Goal: Task Accomplishment & Management: Manage account settings

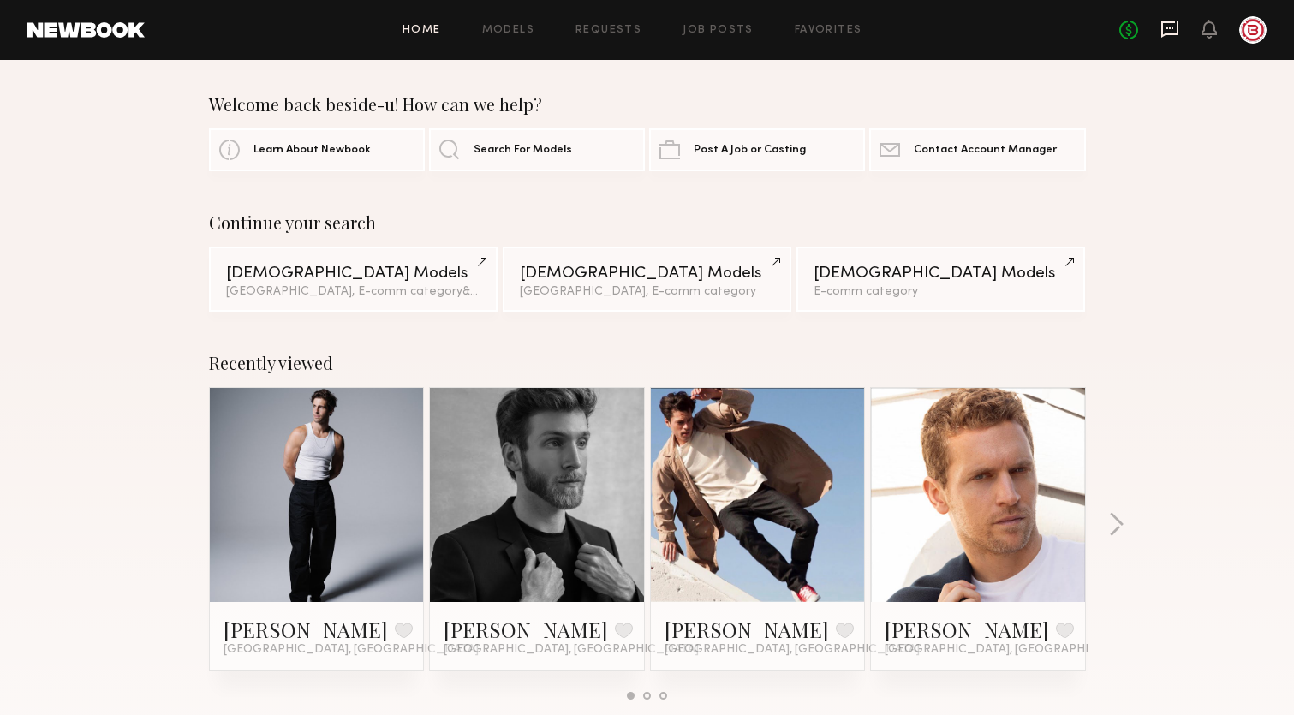
click at [1166, 33] on icon at bounding box center [1169, 29] width 17 height 16
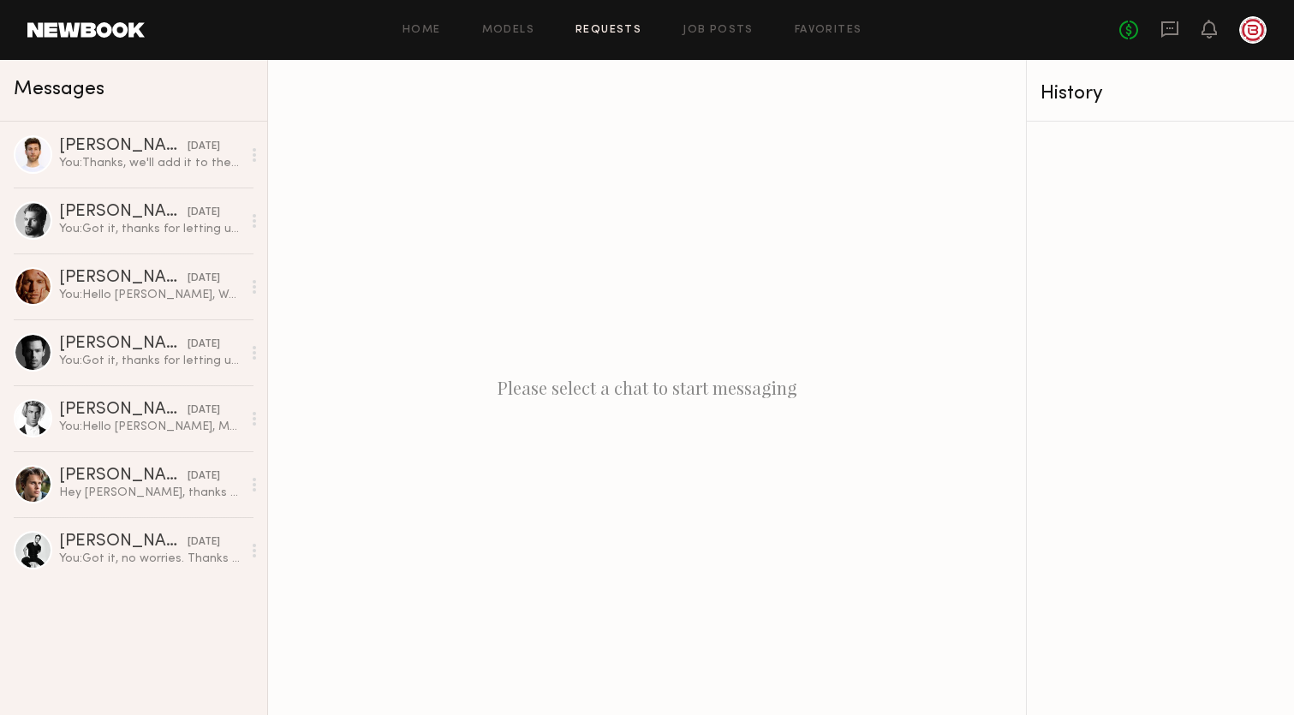
click at [604, 26] on link "Requests" at bounding box center [608, 30] width 66 height 11
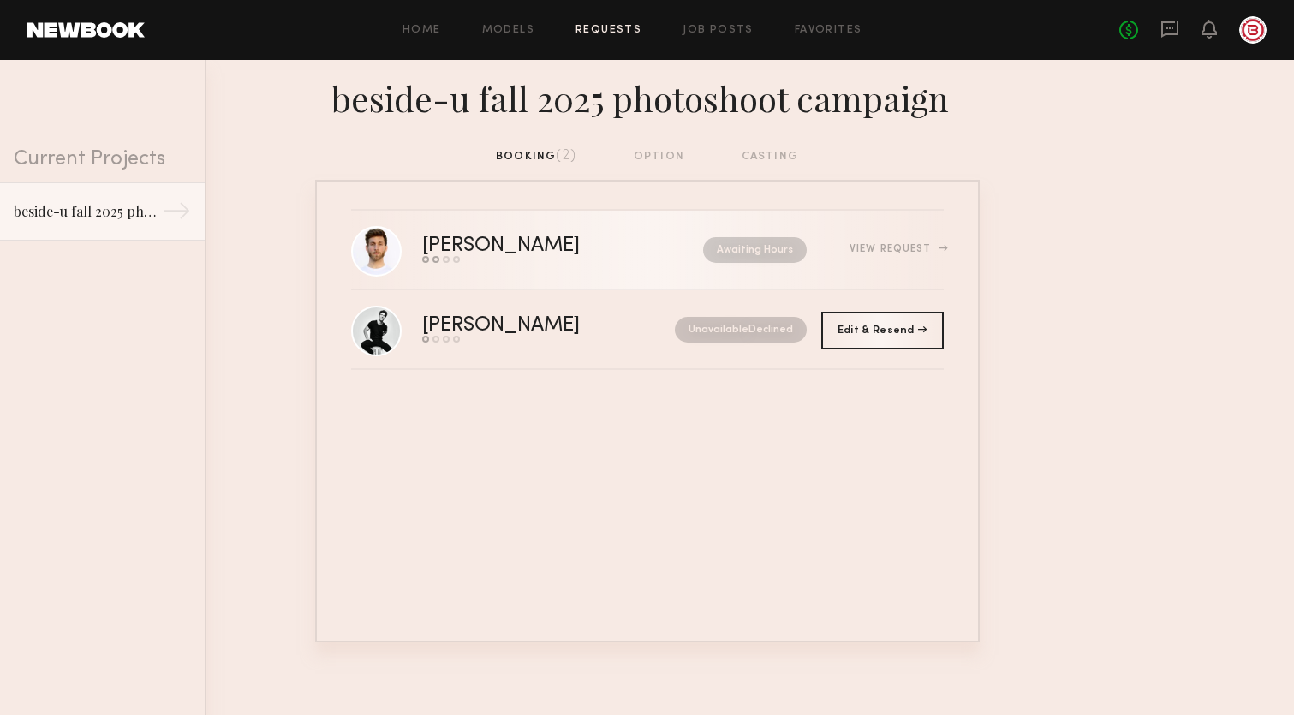
drag, startPoint x: 909, startPoint y: 245, endPoint x: 885, endPoint y: 230, distance: 27.3
click at [909, 245] on div "View Request" at bounding box center [895, 249] width 93 height 10
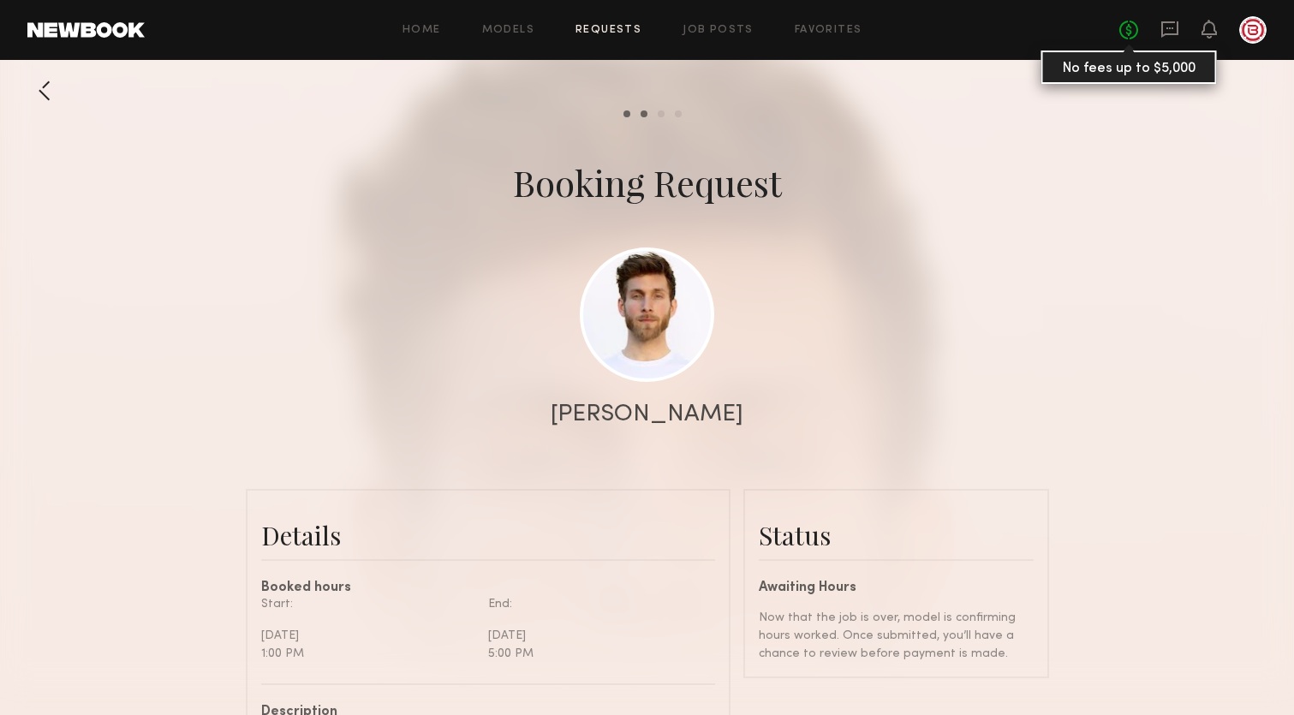
click at [1125, 33] on link "No fees up to $5,000" at bounding box center [1128, 30] width 19 height 19
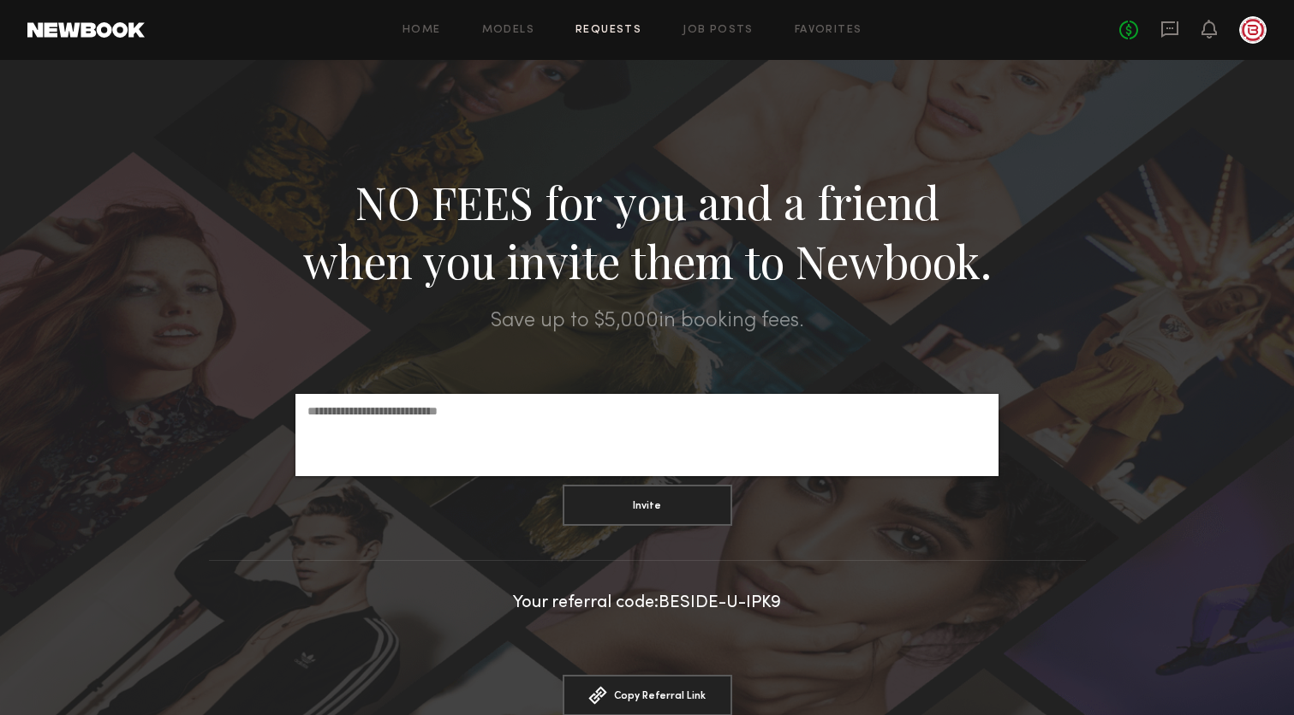
click at [597, 34] on link "Requests" at bounding box center [608, 30] width 66 height 11
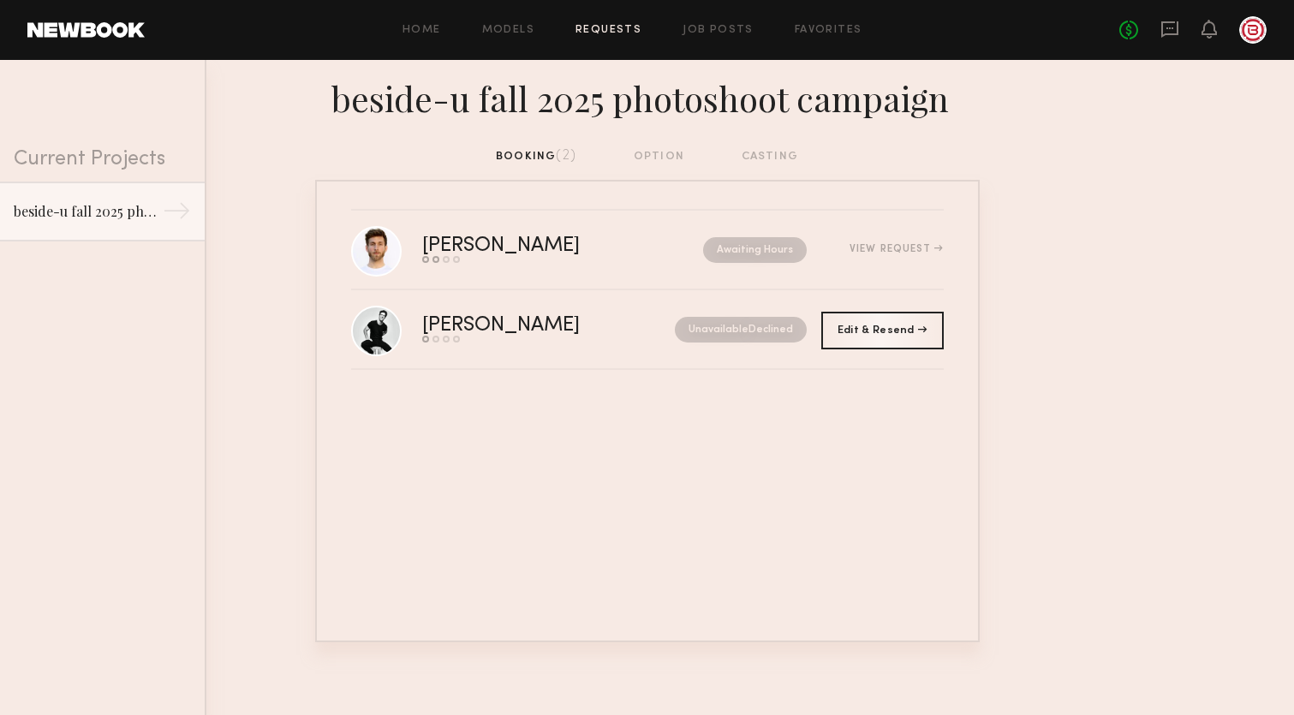
drag, startPoint x: 663, startPoint y: 159, endPoint x: 650, endPoint y: 158, distance: 13.0
click at [663, 159] on div "booking (2) option casting" at bounding box center [647, 156] width 302 height 19
drag, startPoint x: 664, startPoint y: 153, endPoint x: 563, endPoint y: 163, distance: 101.5
click at [661, 154] on div "booking (2) option casting" at bounding box center [647, 156] width 302 height 19
drag, startPoint x: 562, startPoint y: 161, endPoint x: 718, endPoint y: 202, distance: 161.2
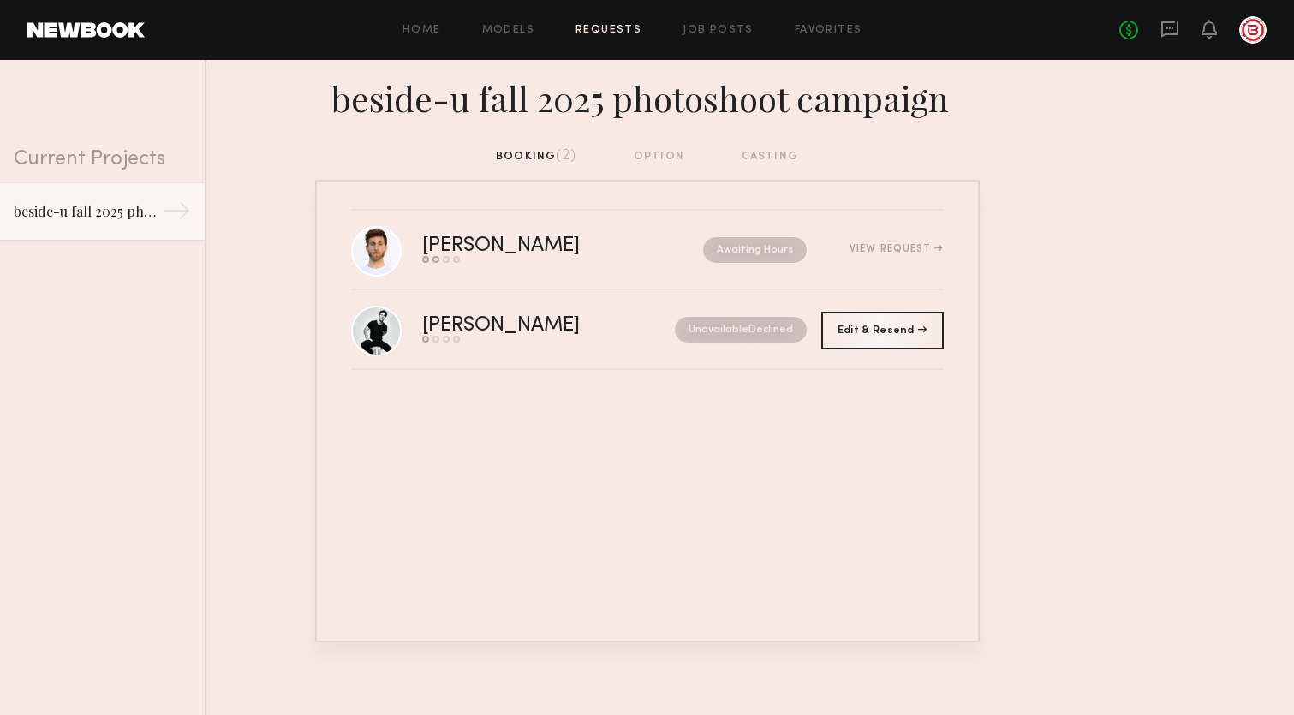
click at [562, 161] on div "booking (2) option casting" at bounding box center [647, 156] width 302 height 19
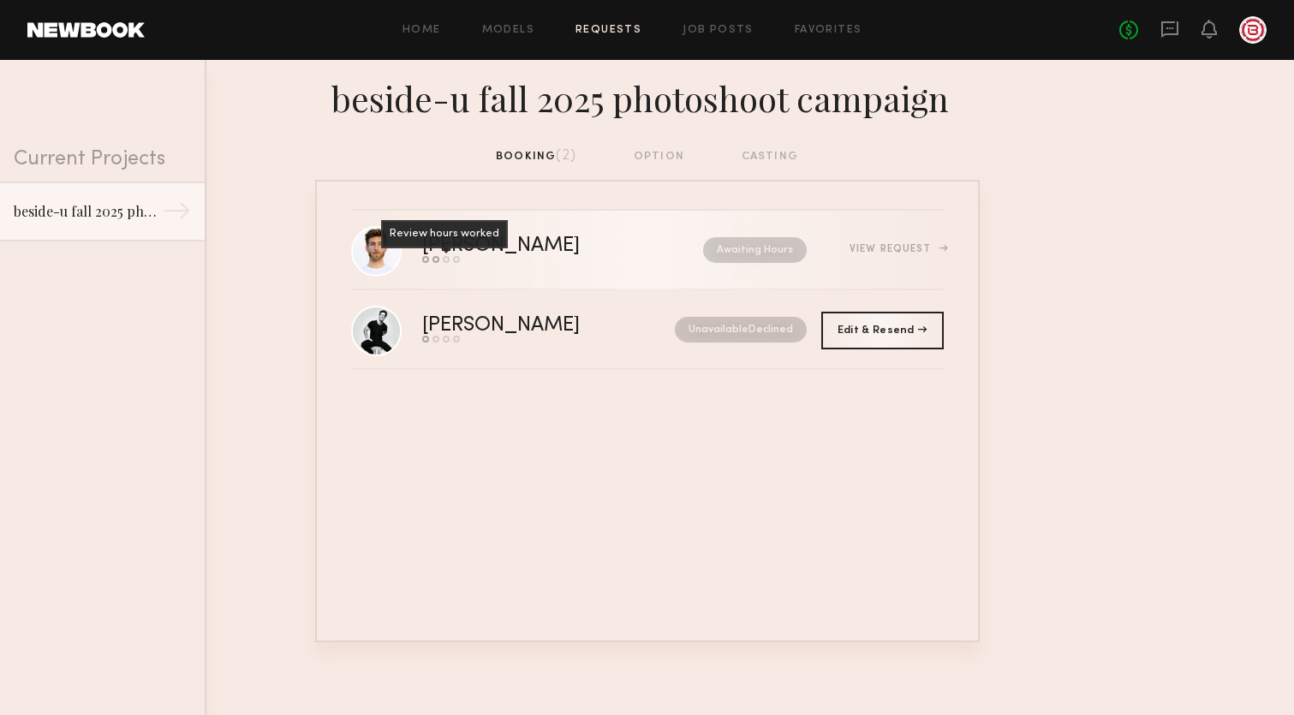
click at [446, 262] on div "Review hours worked" at bounding box center [446, 259] width 7 height 7
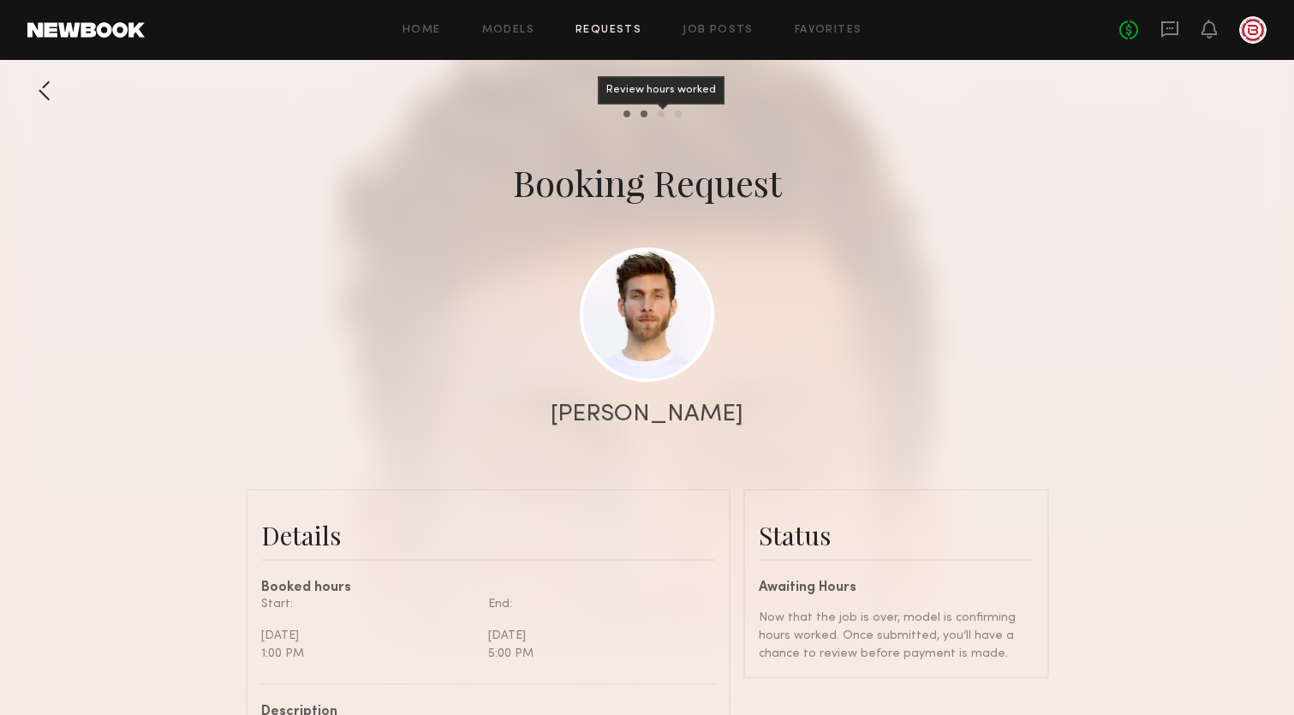
click at [658, 113] on div "Review hours worked" at bounding box center [661, 113] width 7 height 7
click at [677, 113] on div "Pay model" at bounding box center [678, 113] width 7 height 7
click at [638, 369] on link at bounding box center [647, 314] width 134 height 134
click at [1206, 30] on icon at bounding box center [1209, 28] width 14 height 12
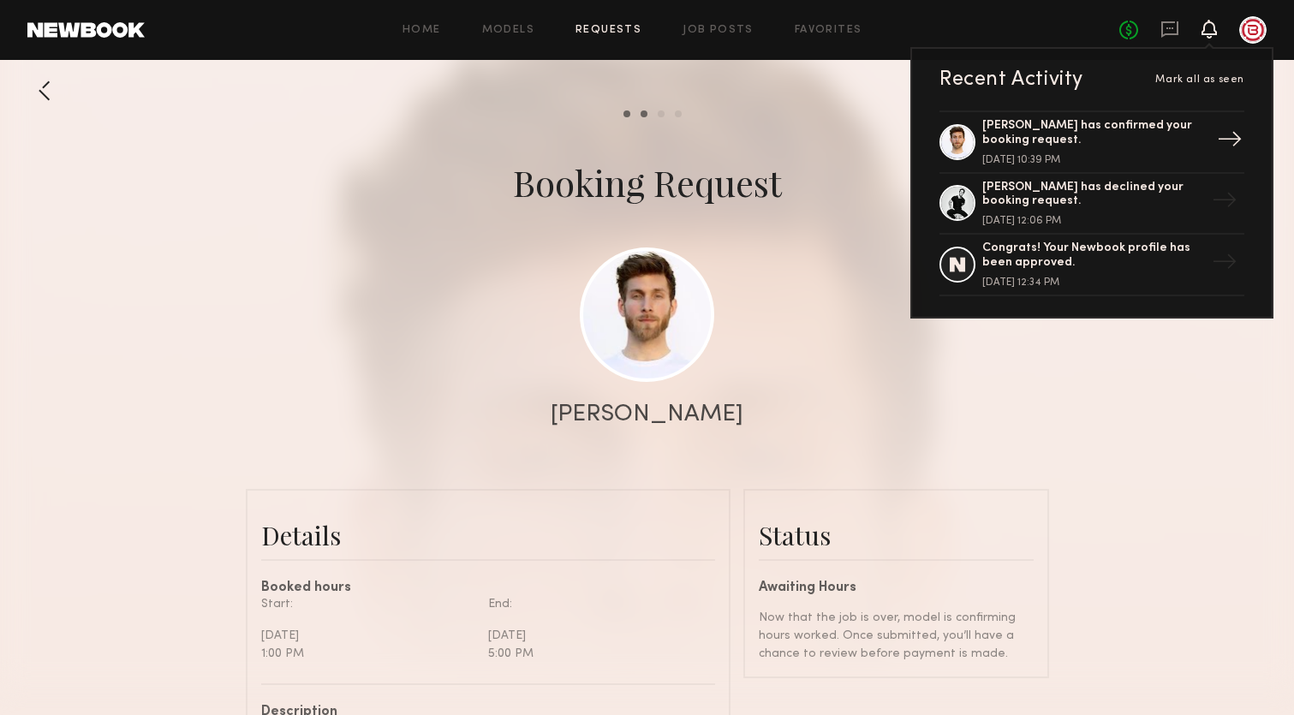
click at [1223, 140] on div "→" at bounding box center [1229, 142] width 39 height 45
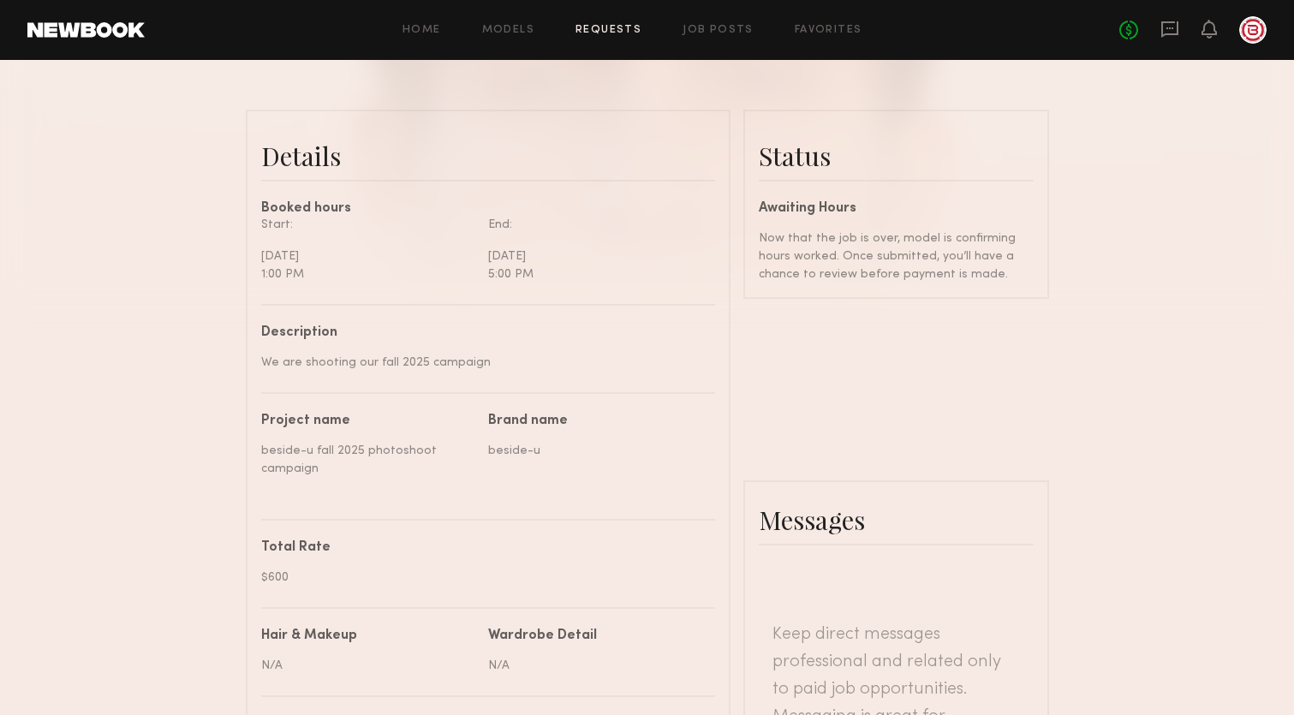
scroll to position [394, 0]
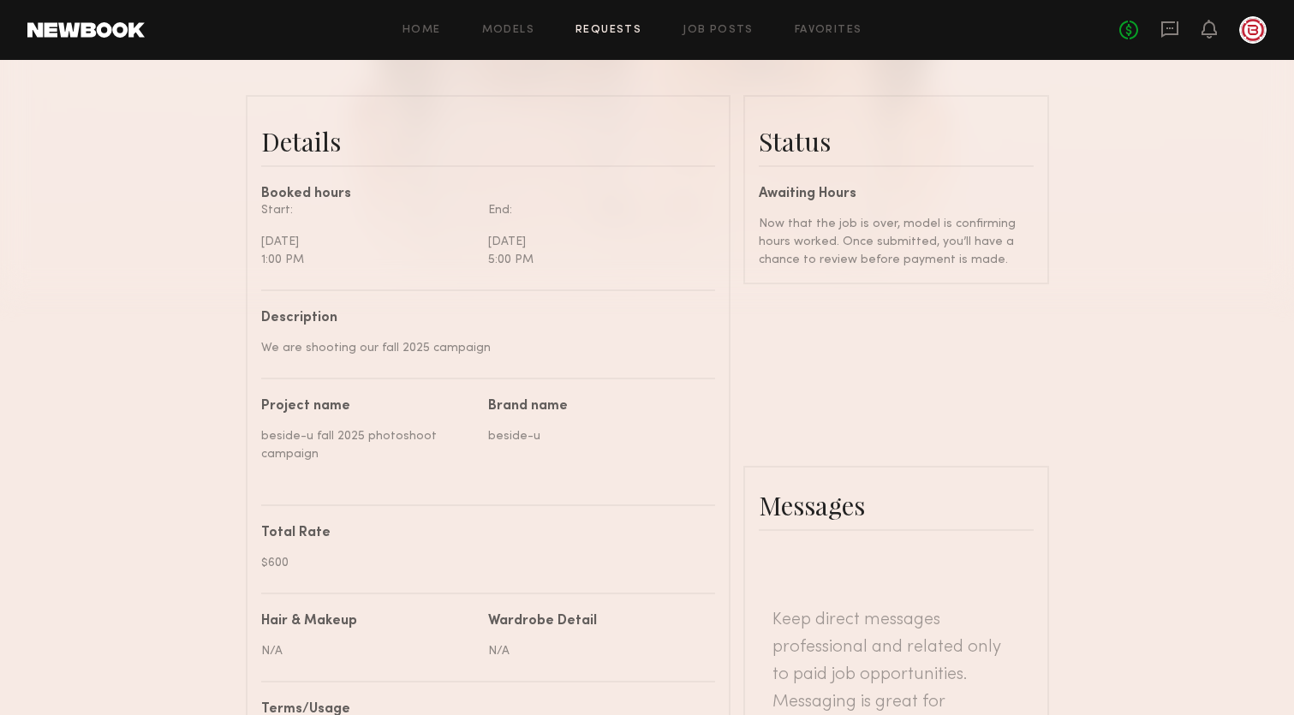
click at [899, 246] on div "Now that the job is over, model is confirming hours worked. Once submitted, you…" at bounding box center [896, 242] width 275 height 54
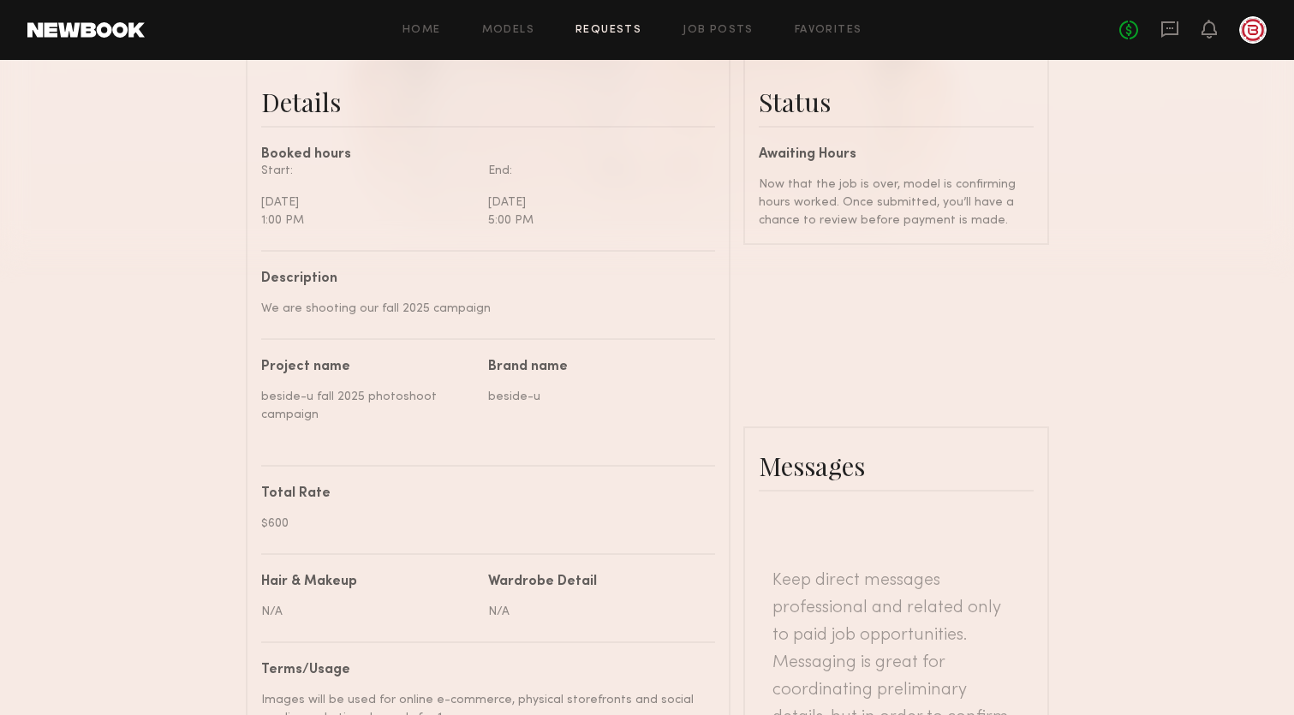
scroll to position [0, 0]
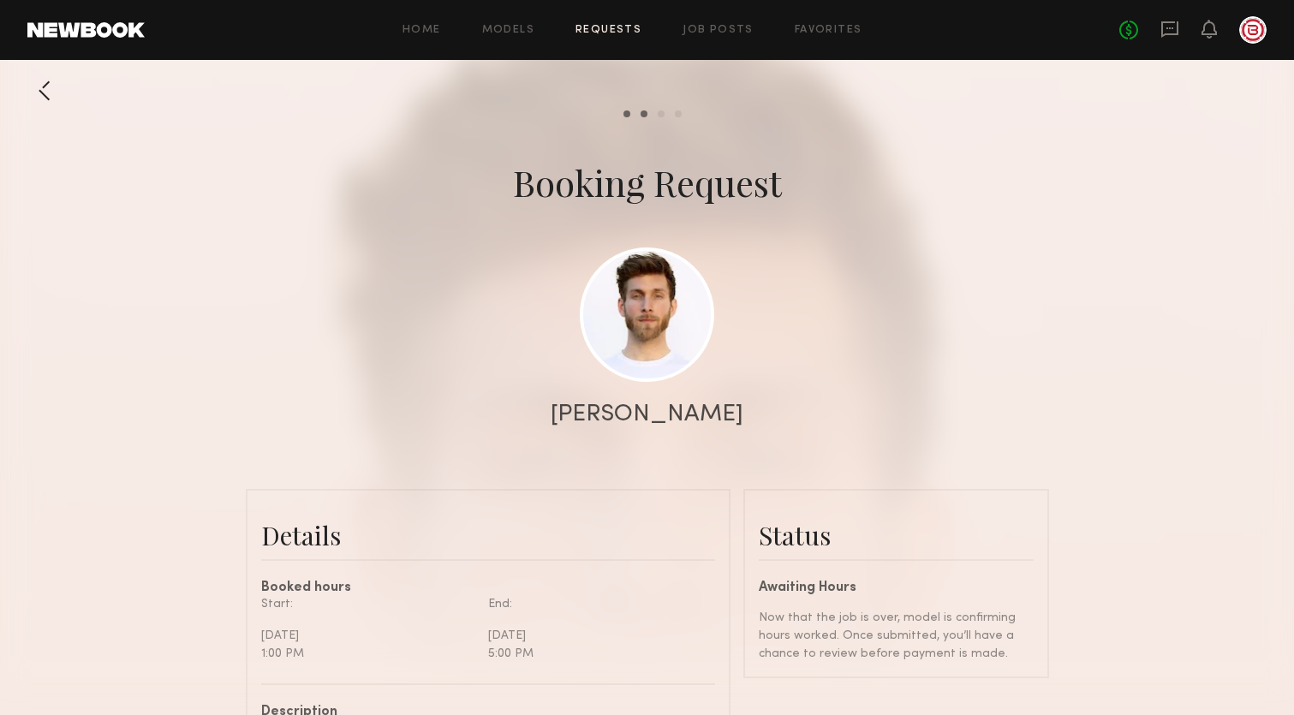
click at [1252, 31] on div at bounding box center [1252, 29] width 27 height 27
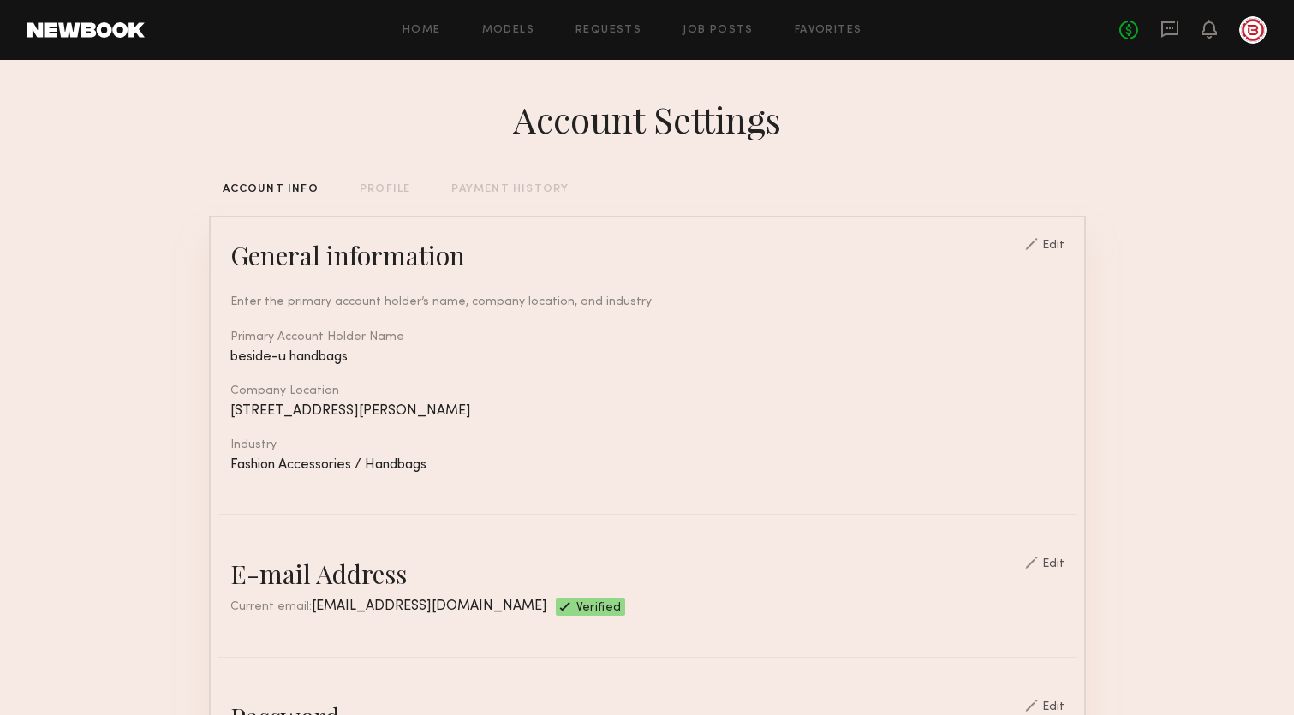
click at [466, 192] on div "PAYMENT HISTORY" at bounding box center [509, 189] width 117 height 11
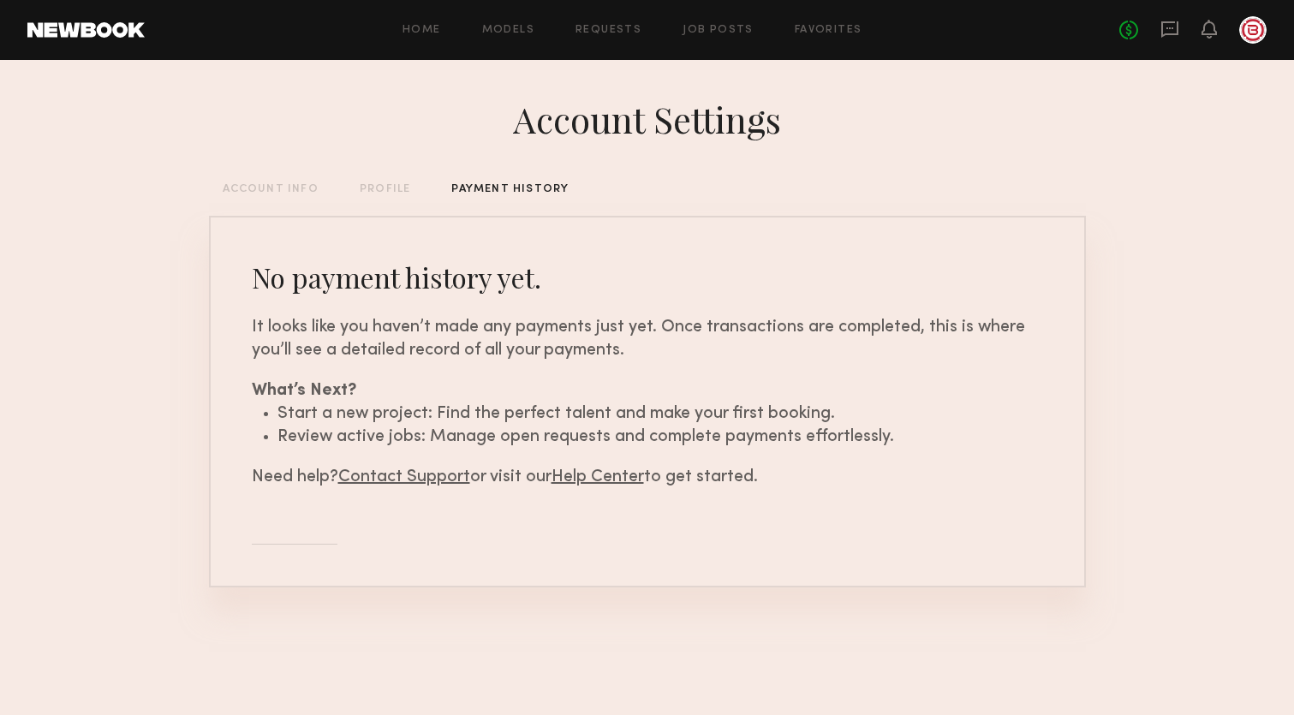
click at [372, 178] on div "Account Settings ACCOUNT INFO PROFILE PAYMENT HISTORY No payment history yet. I…" at bounding box center [647, 366] width 877 height 613
click at [372, 185] on div "PROFILE" at bounding box center [385, 189] width 51 height 11
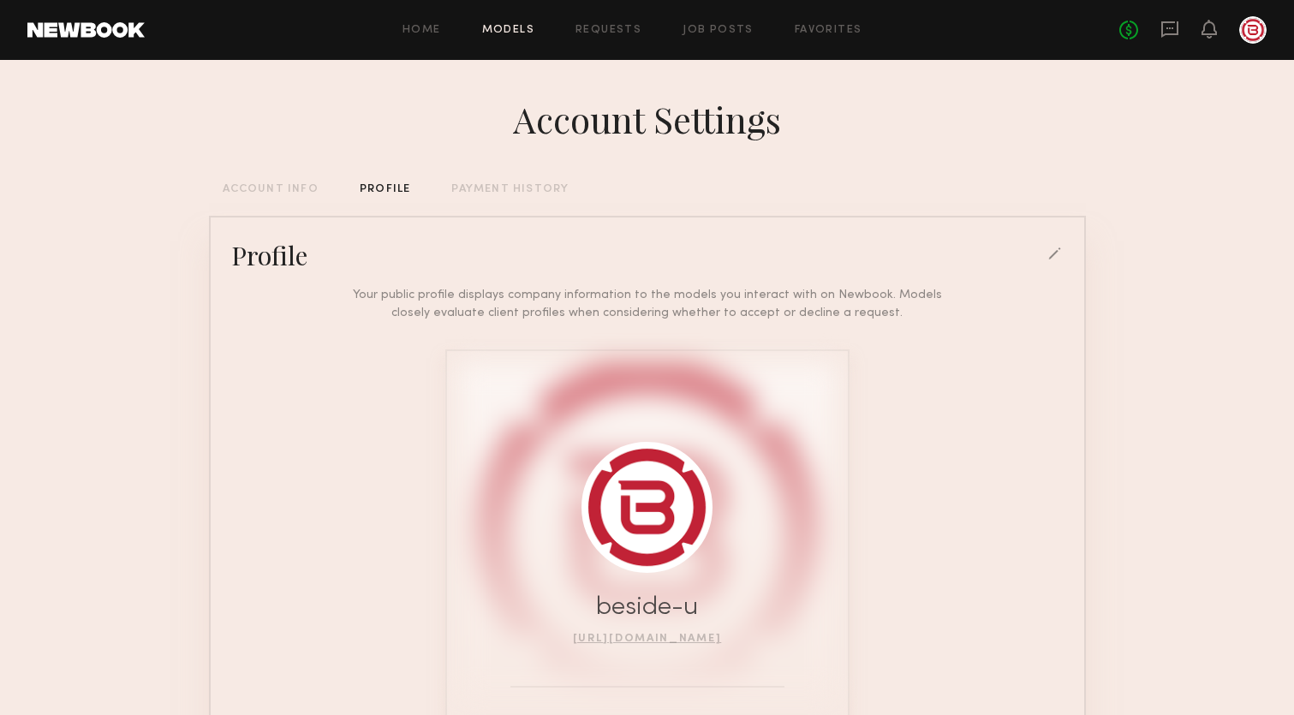
click at [490, 33] on link "Models" at bounding box center [508, 30] width 52 height 11
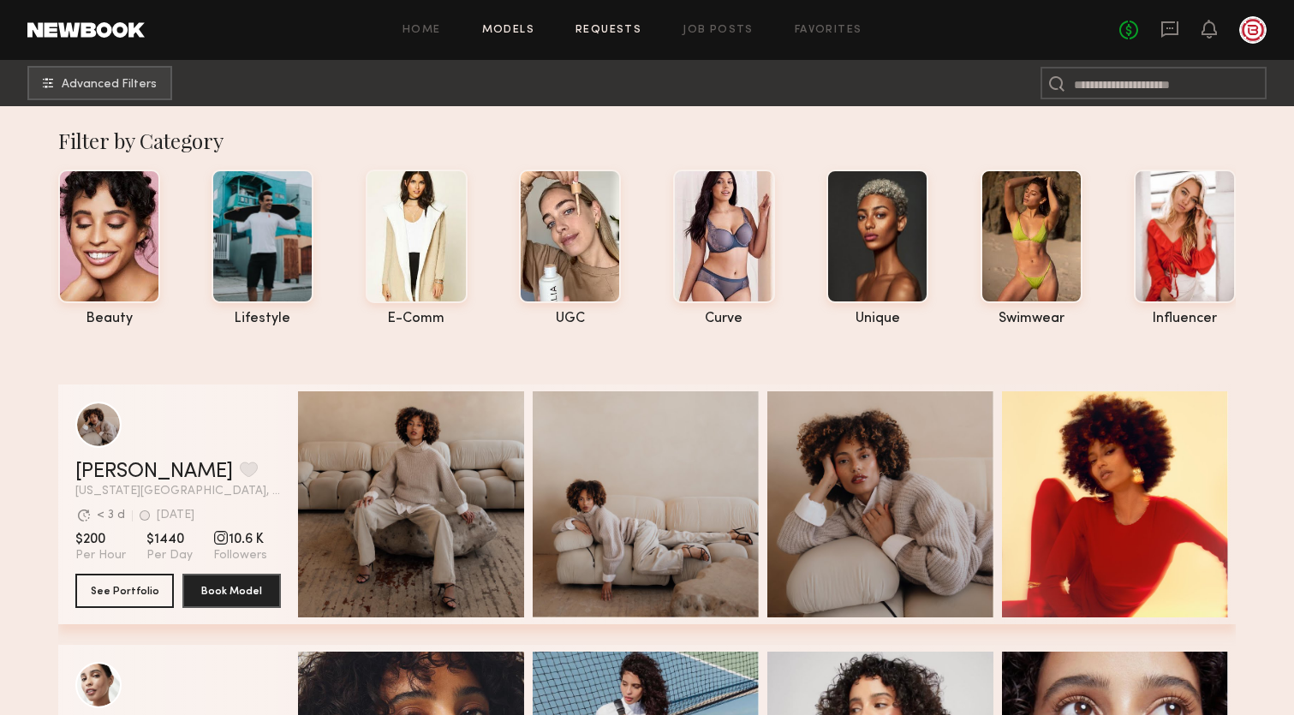
click at [595, 29] on link "Requests" at bounding box center [608, 30] width 66 height 11
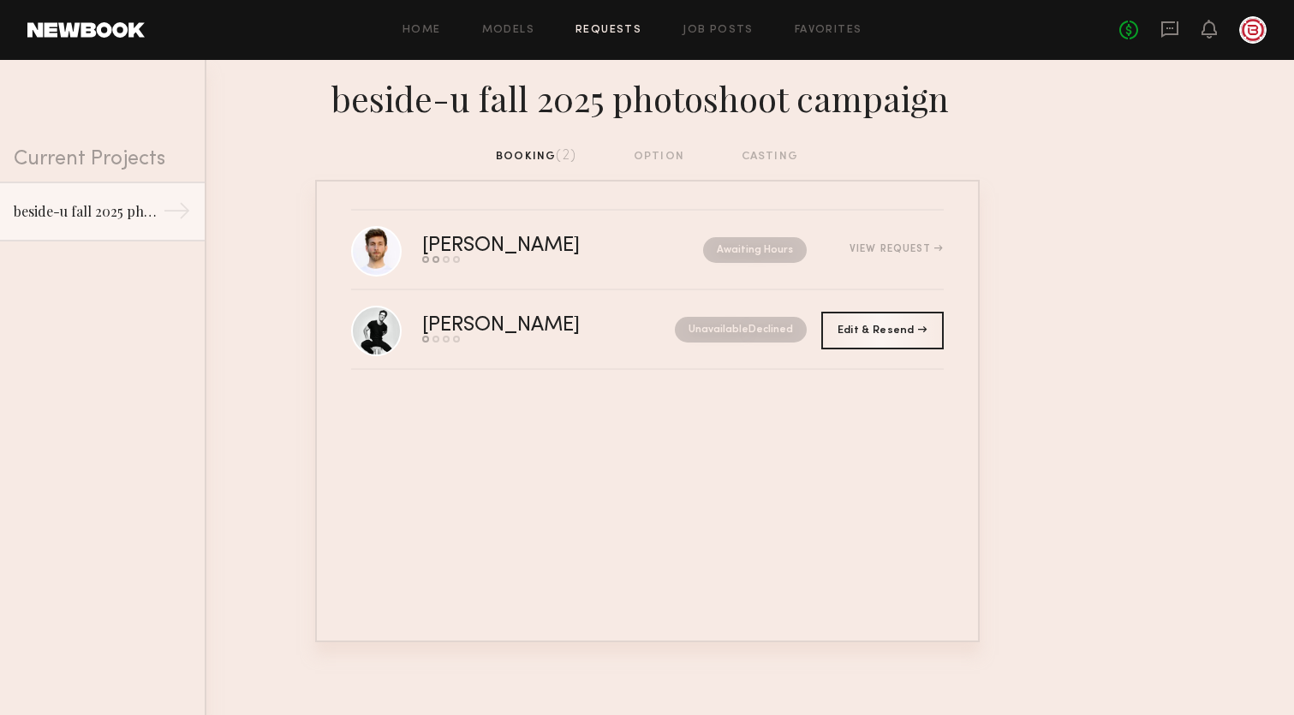
click at [652, 158] on div "booking (2) option casting" at bounding box center [647, 156] width 302 height 19
click at [666, 155] on div "booking (2) option casting" at bounding box center [647, 156] width 302 height 19
click at [441, 249] on div "[PERSON_NAME]" at bounding box center [531, 246] width 219 height 20
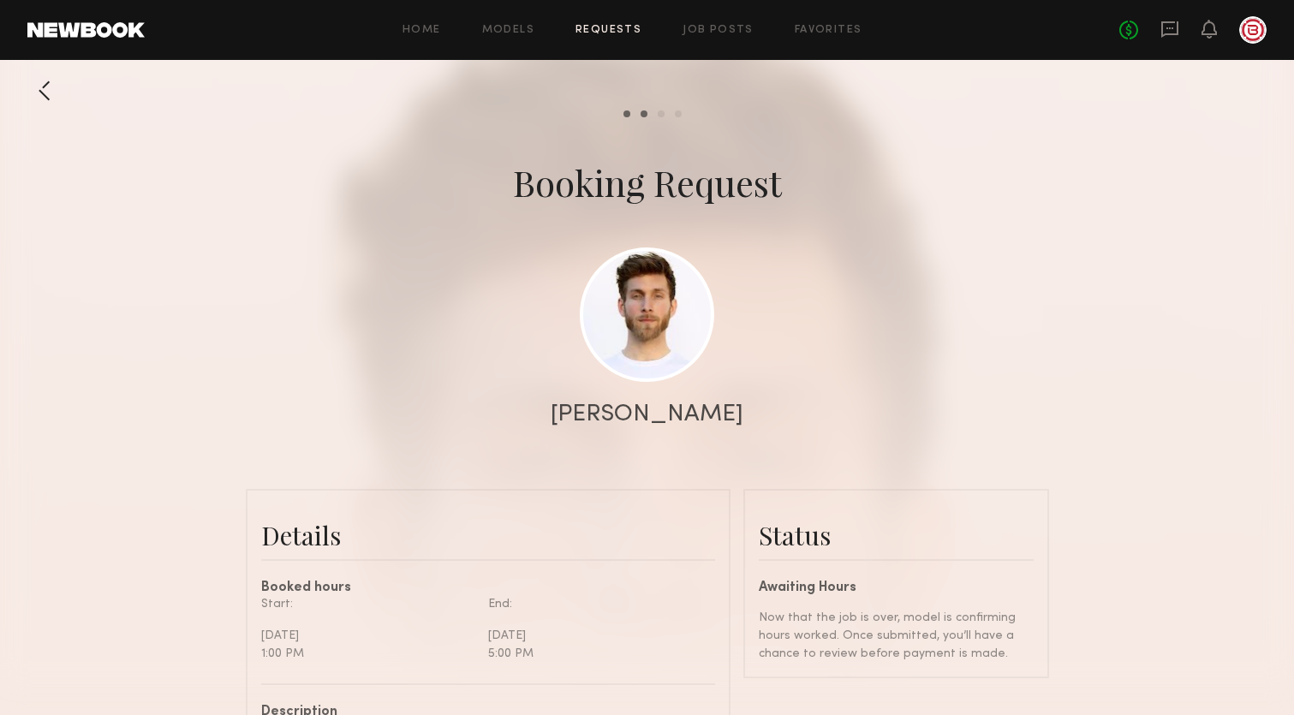
click at [93, 21] on header "Home Models Requests Job Posts Favorites Sign Out No fees up to $5,000" at bounding box center [647, 30] width 1294 height 60
click at [413, 29] on link "Home" at bounding box center [421, 30] width 39 height 11
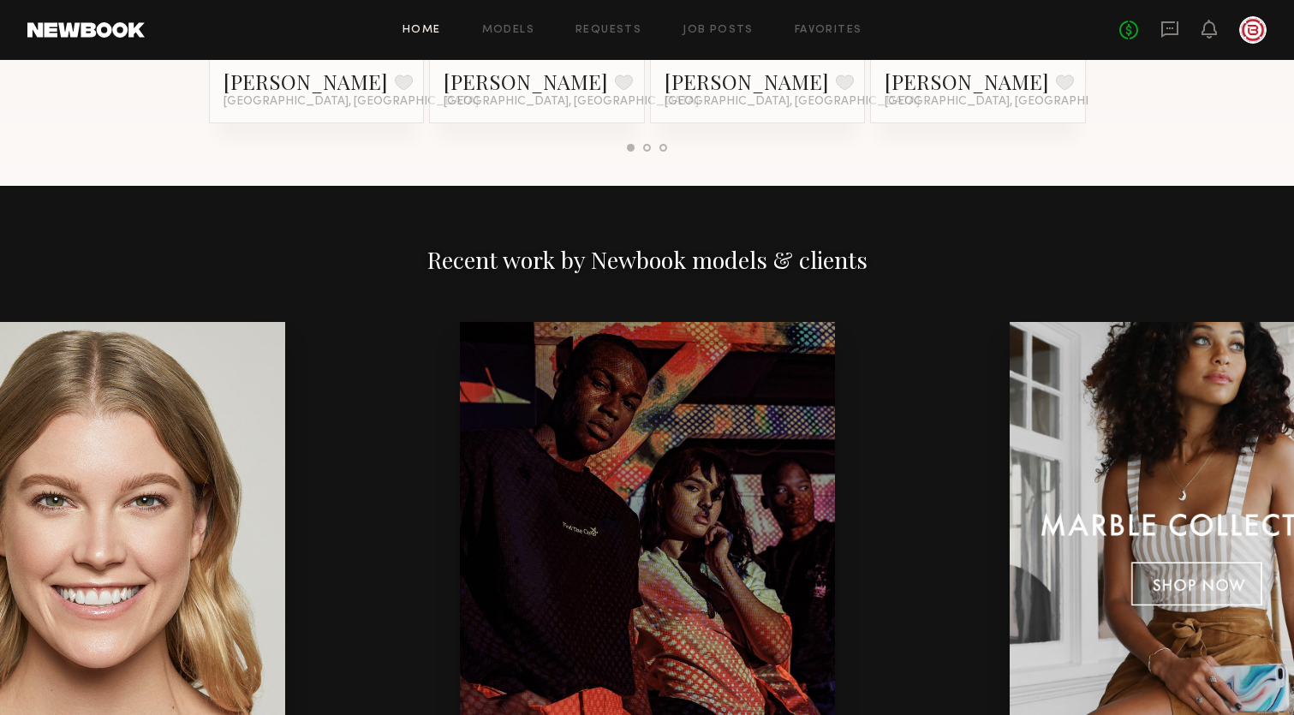
scroll to position [2402, 0]
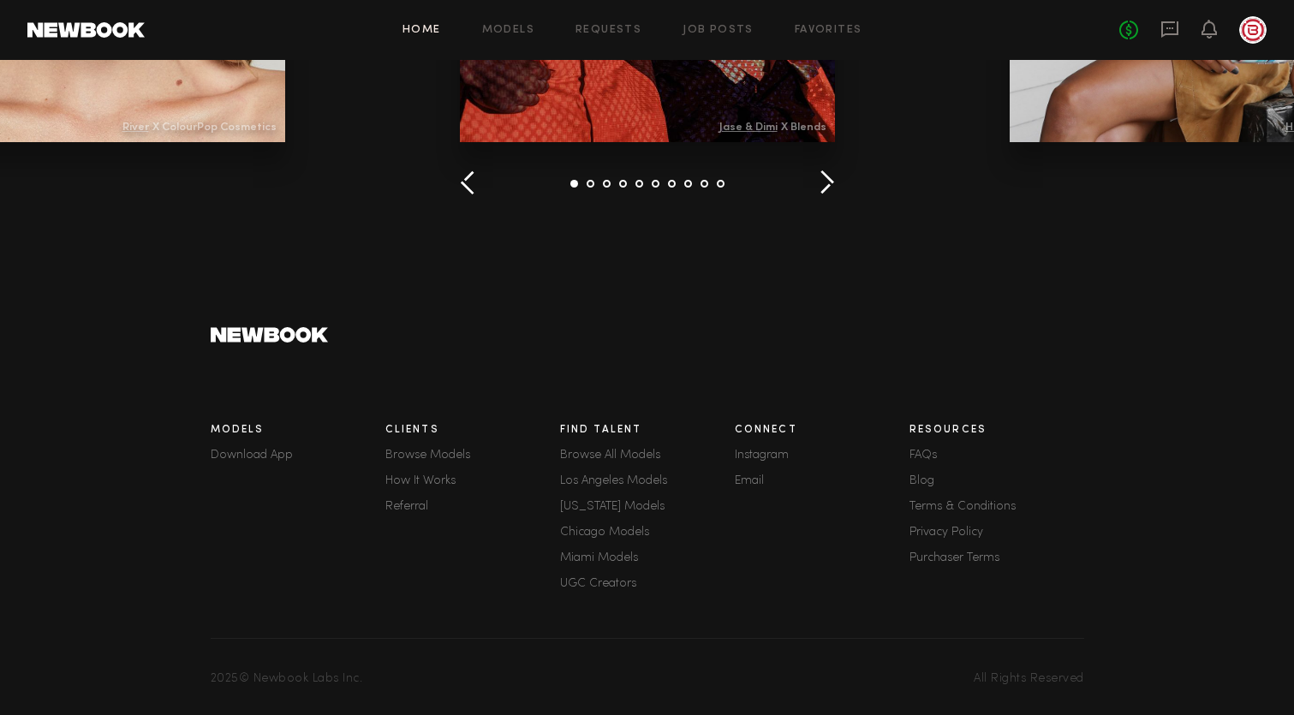
click at [920, 454] on link "FAQs" at bounding box center [996, 456] width 175 height 12
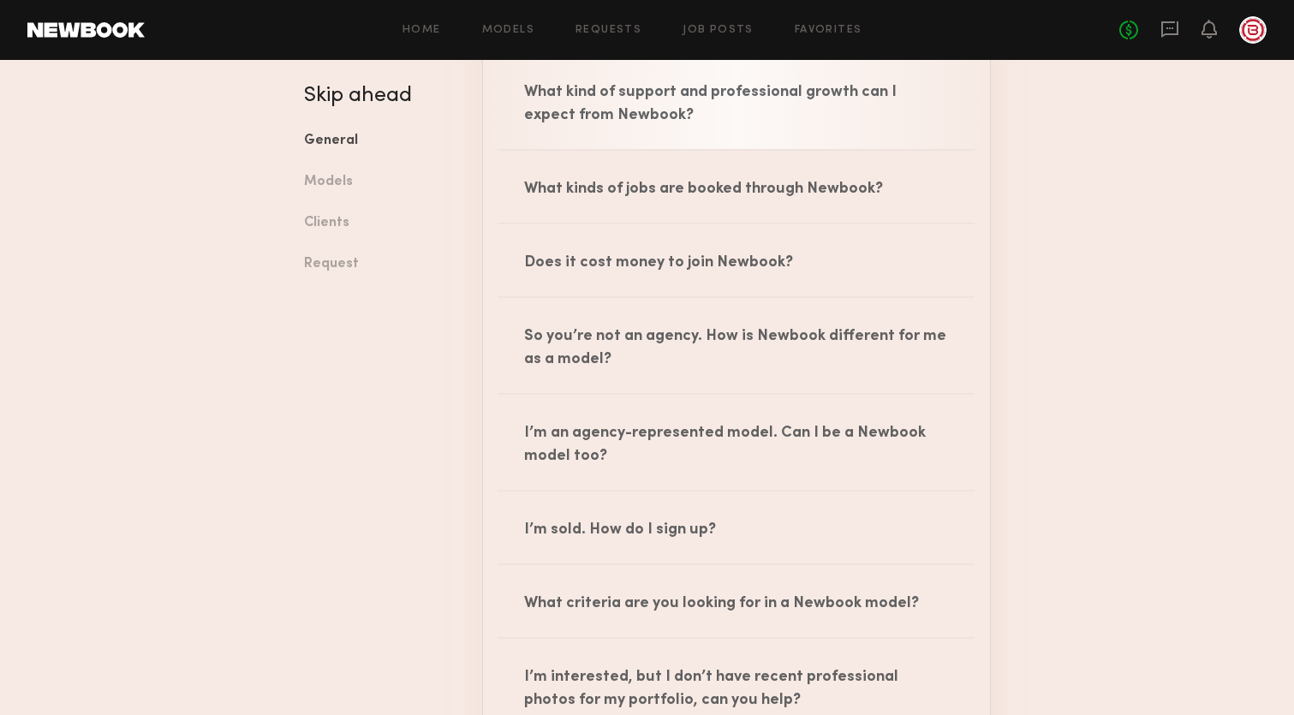
scroll to position [1069, 0]
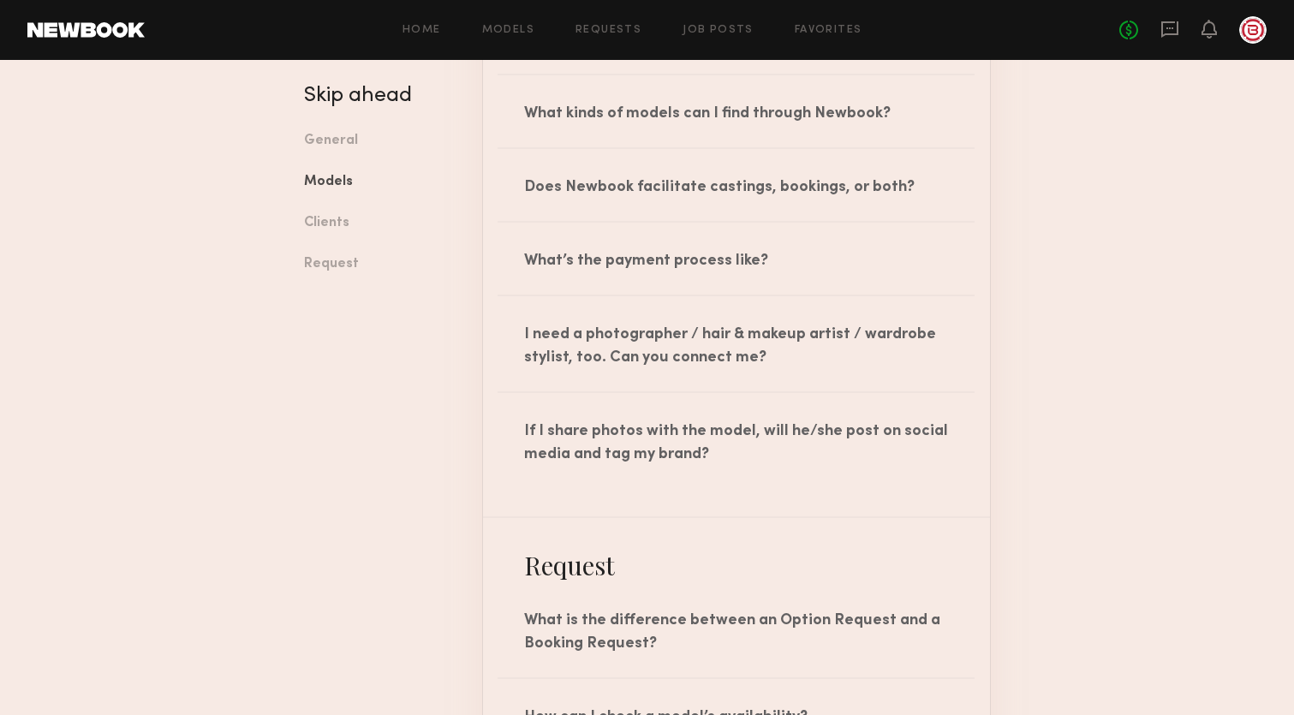
scroll to position [2075, 0]
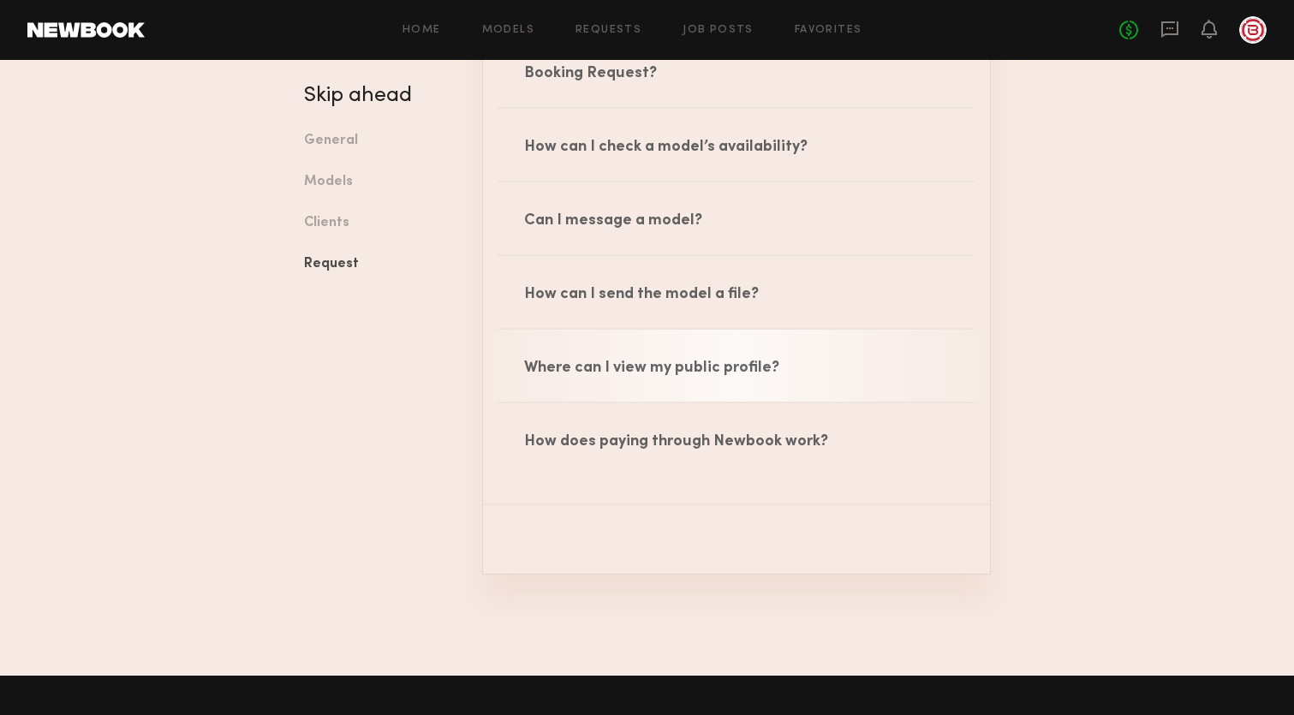
scroll to position [2630, 0]
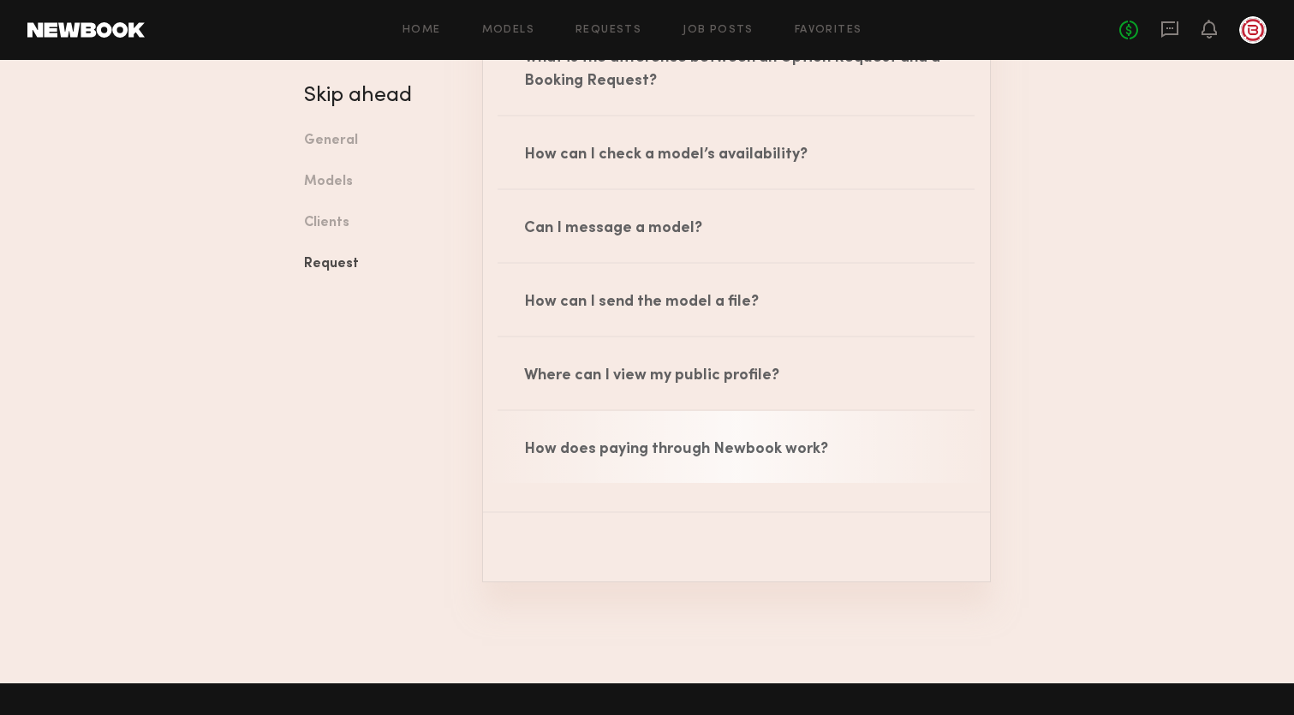
click at [837, 456] on div "How does paying through Newbook work?" at bounding box center [736, 447] width 507 height 72
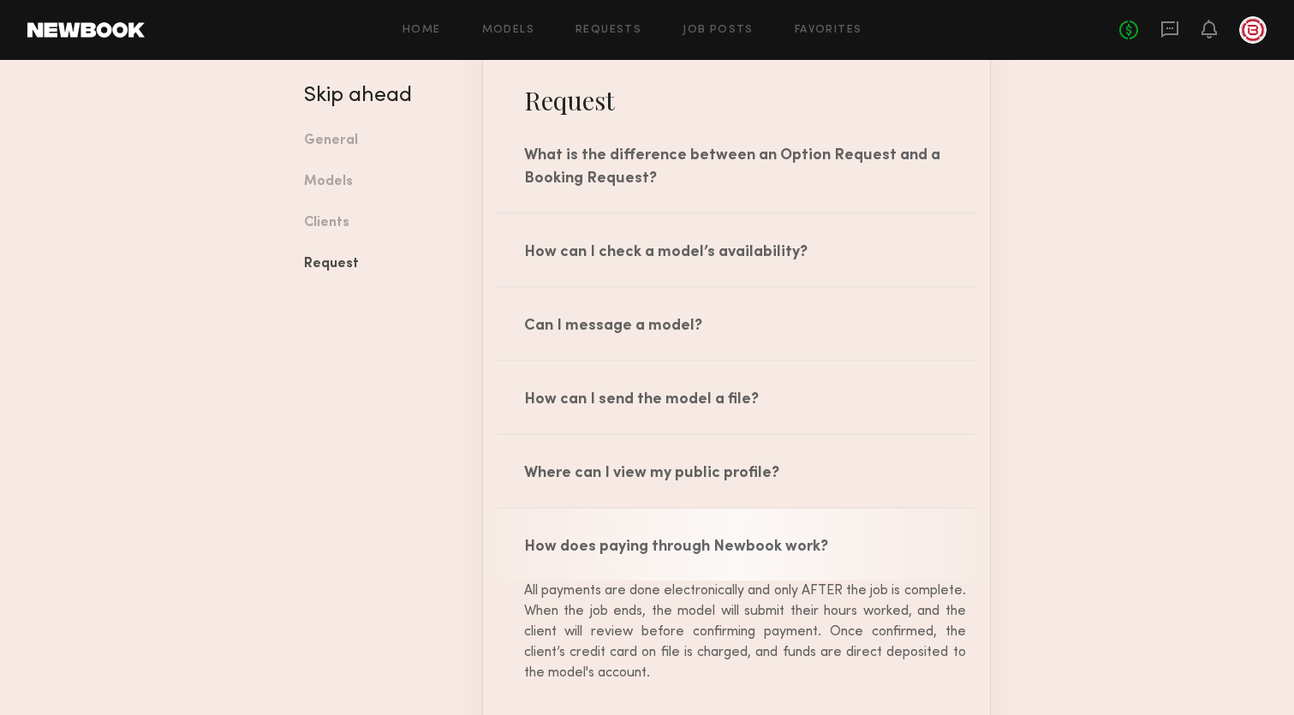
scroll to position [2512, 0]
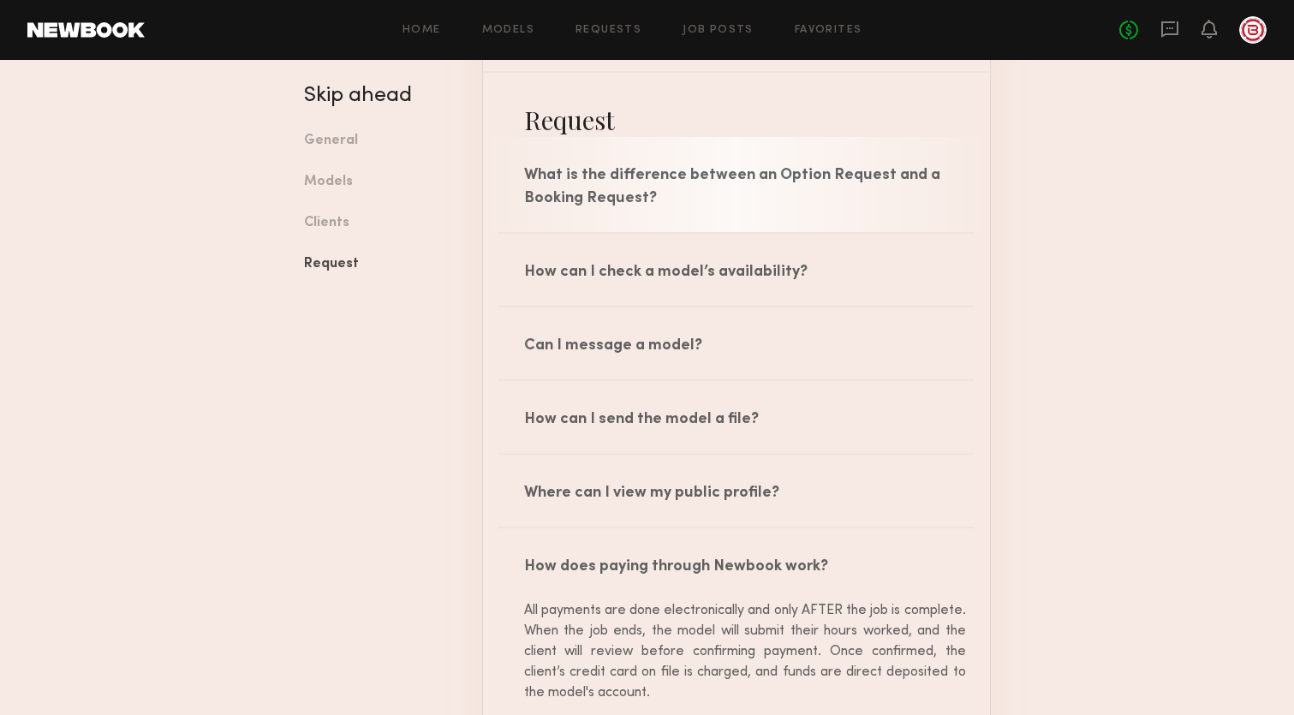
click at [856, 176] on div "What is the difference between an Option Request and a Booking Request?" at bounding box center [736, 184] width 507 height 95
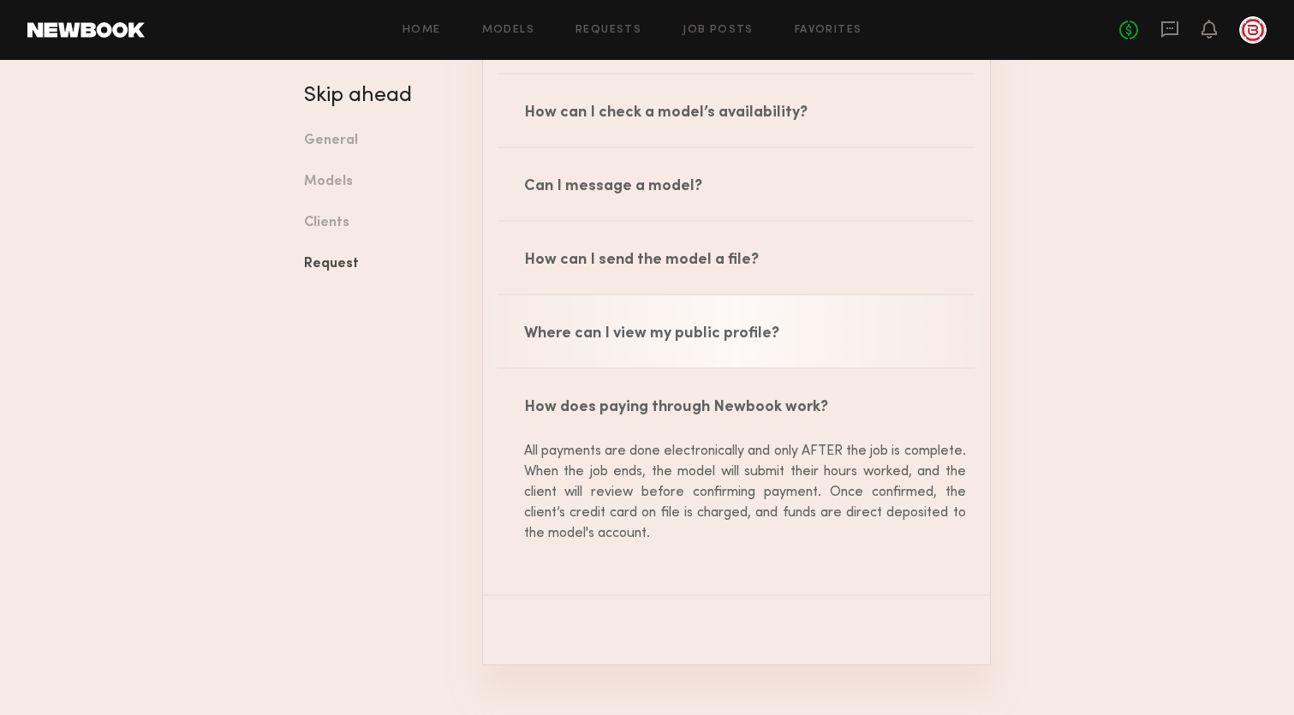
scroll to position [2958, 0]
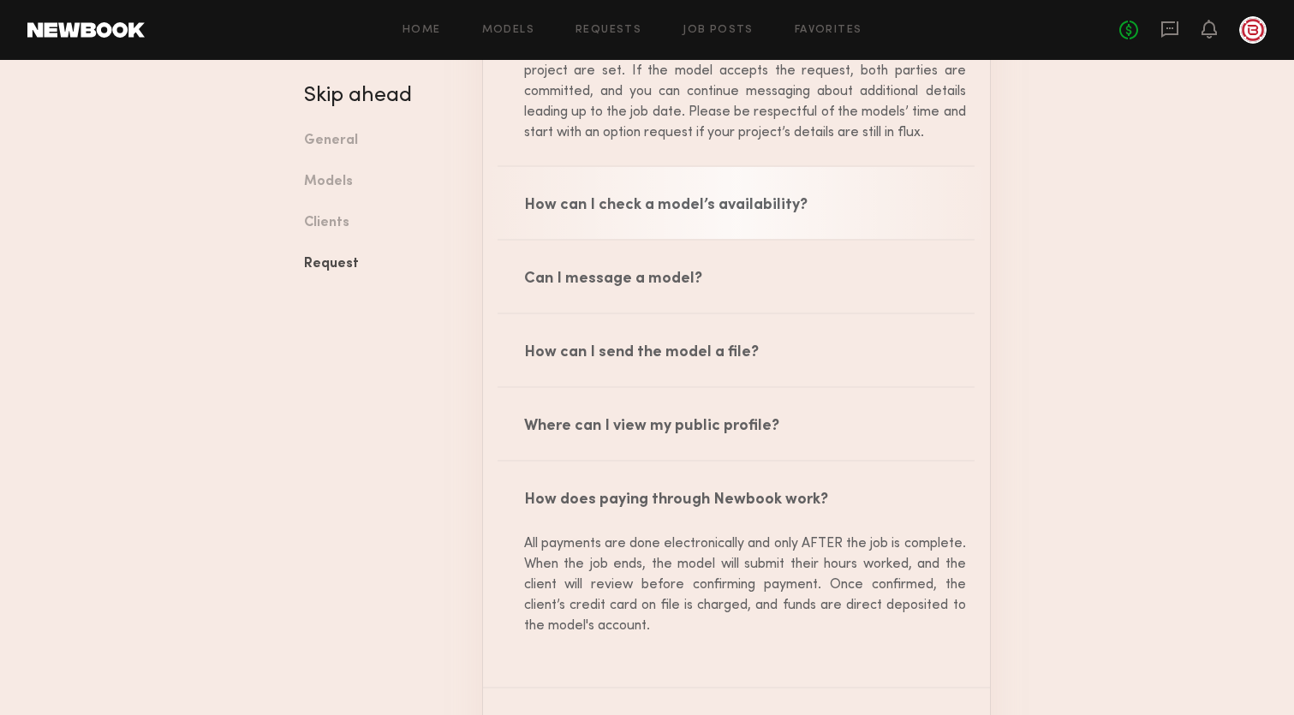
click at [648, 214] on div "How can I check a model’s availability?" at bounding box center [736, 203] width 507 height 72
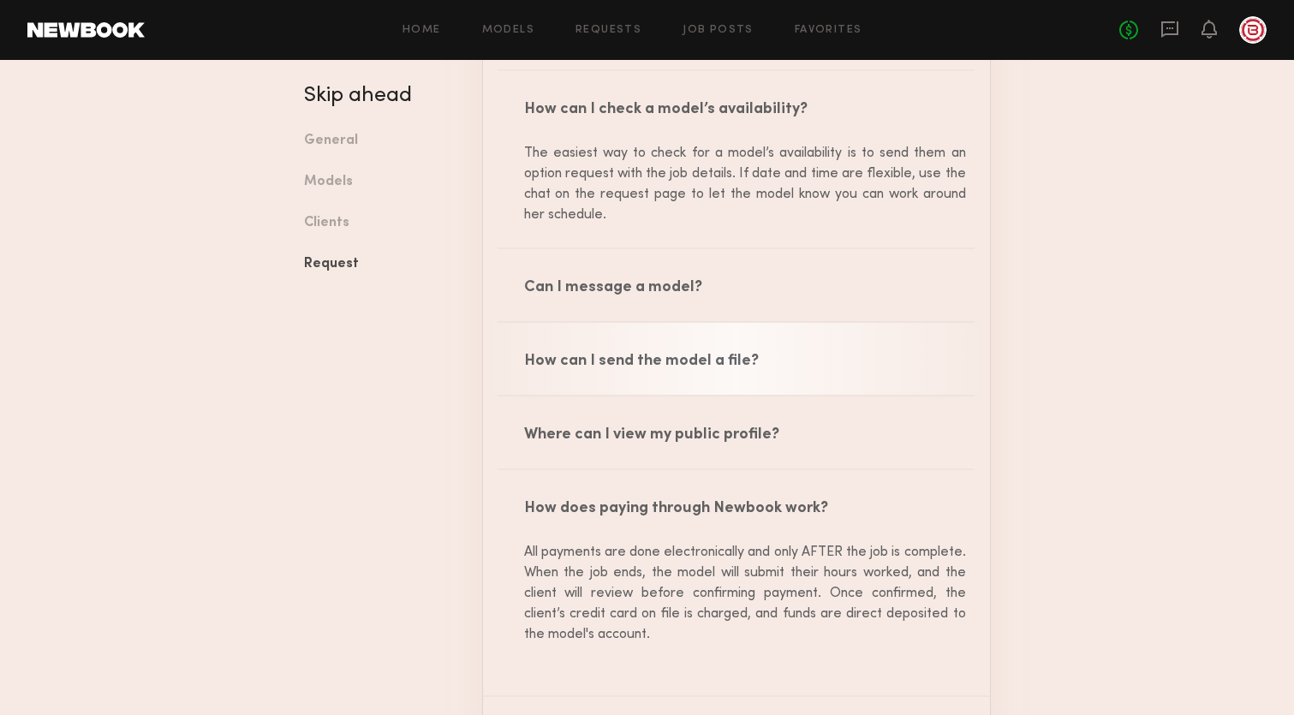
scroll to position [3057, 0]
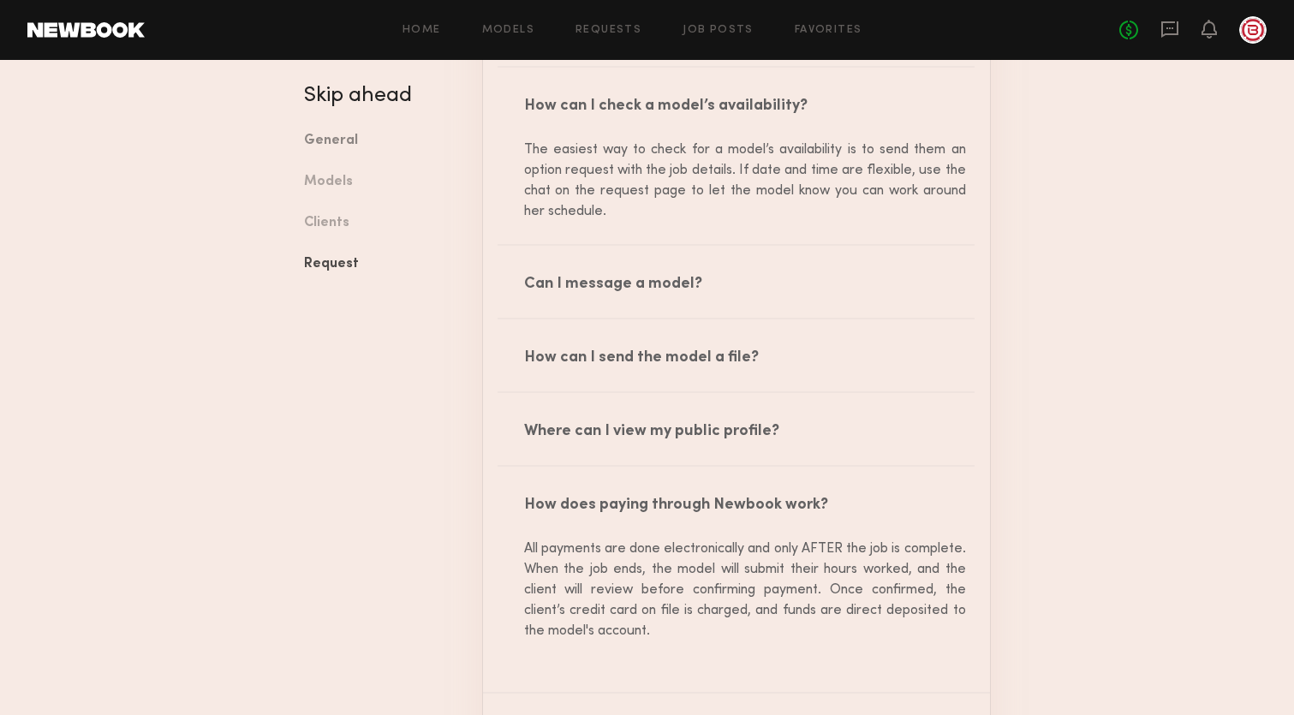
click at [327, 140] on link "General" at bounding box center [380, 141] width 152 height 41
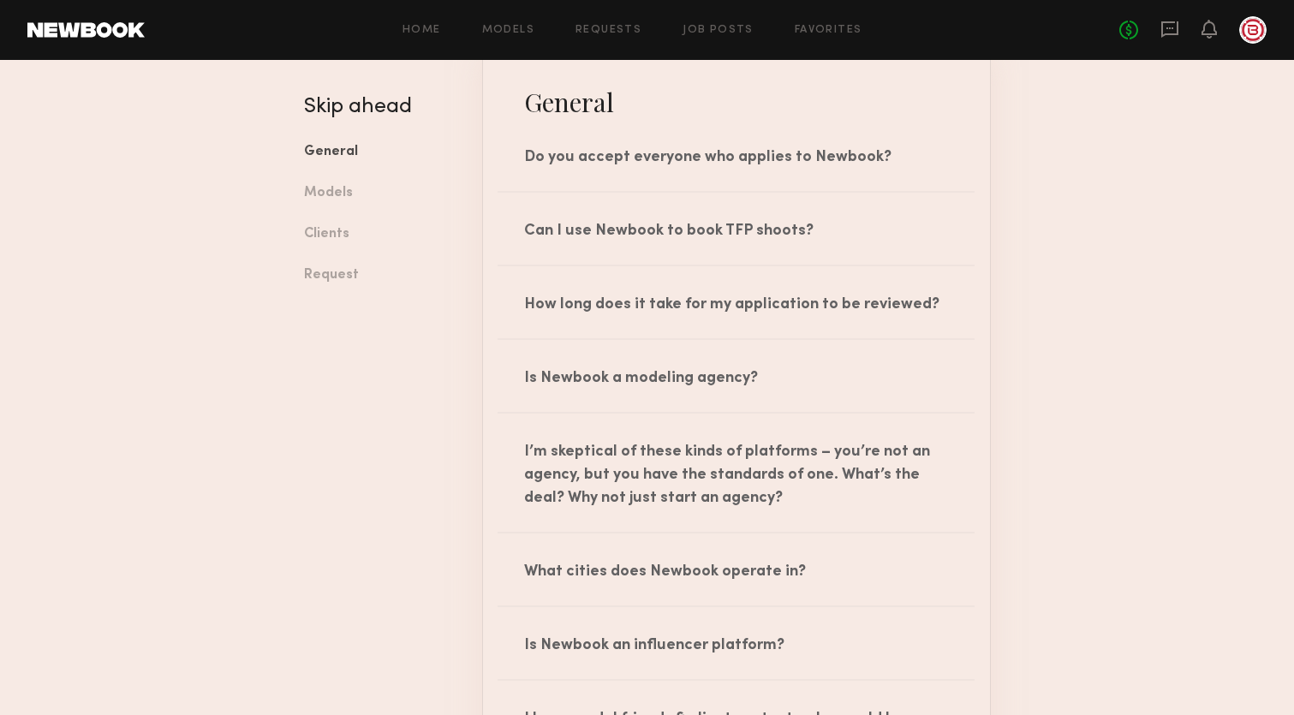
scroll to position [159, 0]
click at [331, 183] on link "Models" at bounding box center [380, 191] width 152 height 41
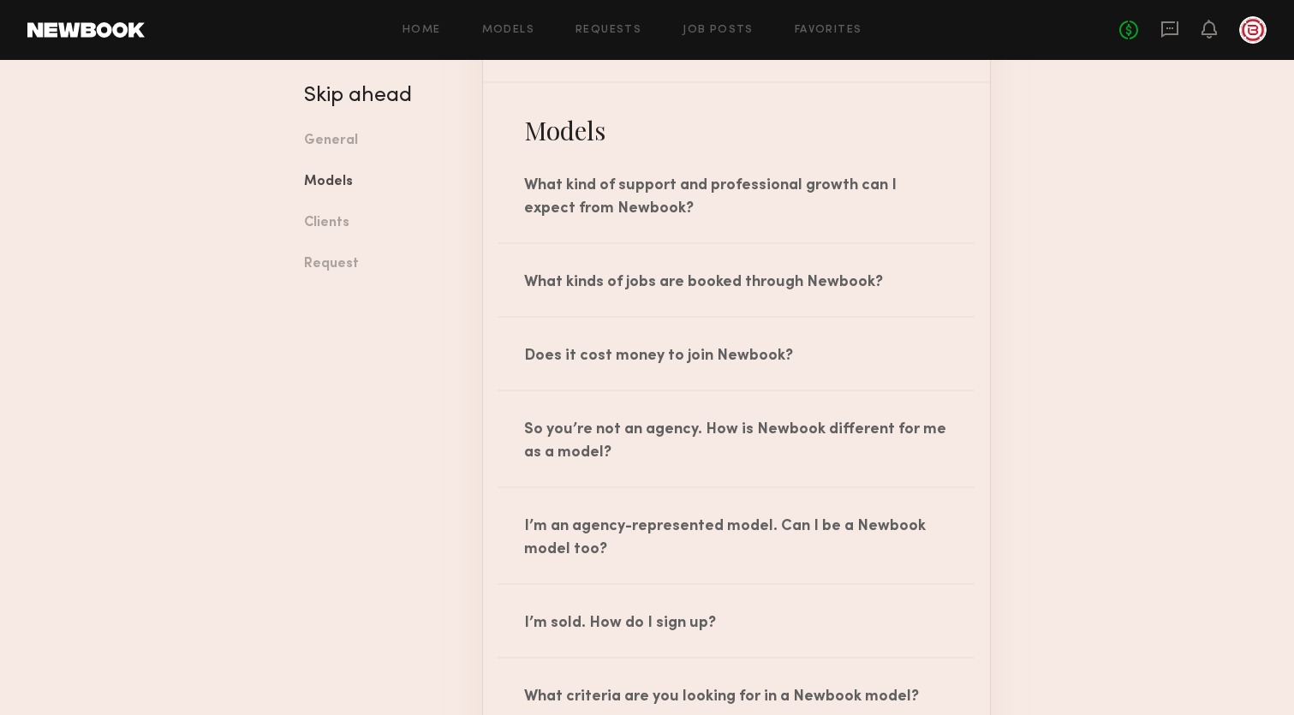
scroll to position [982, 0]
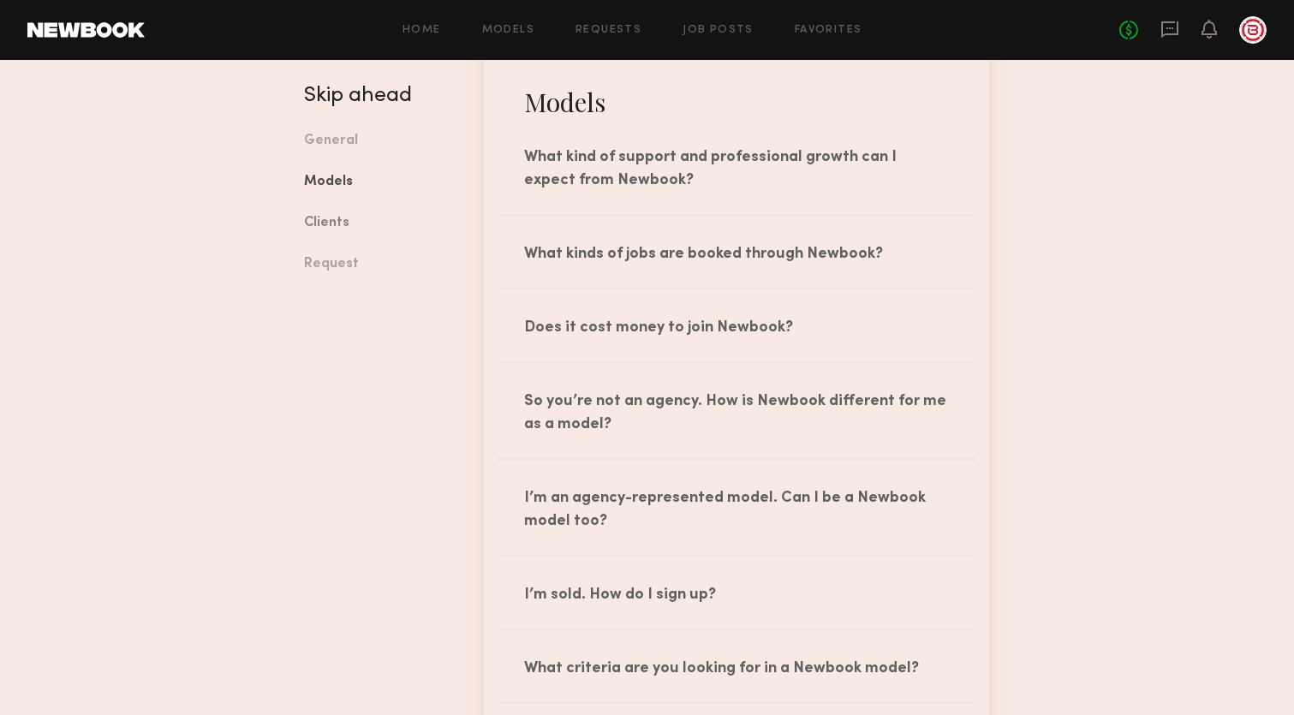
click at [328, 223] on link "Clients" at bounding box center [380, 223] width 152 height 41
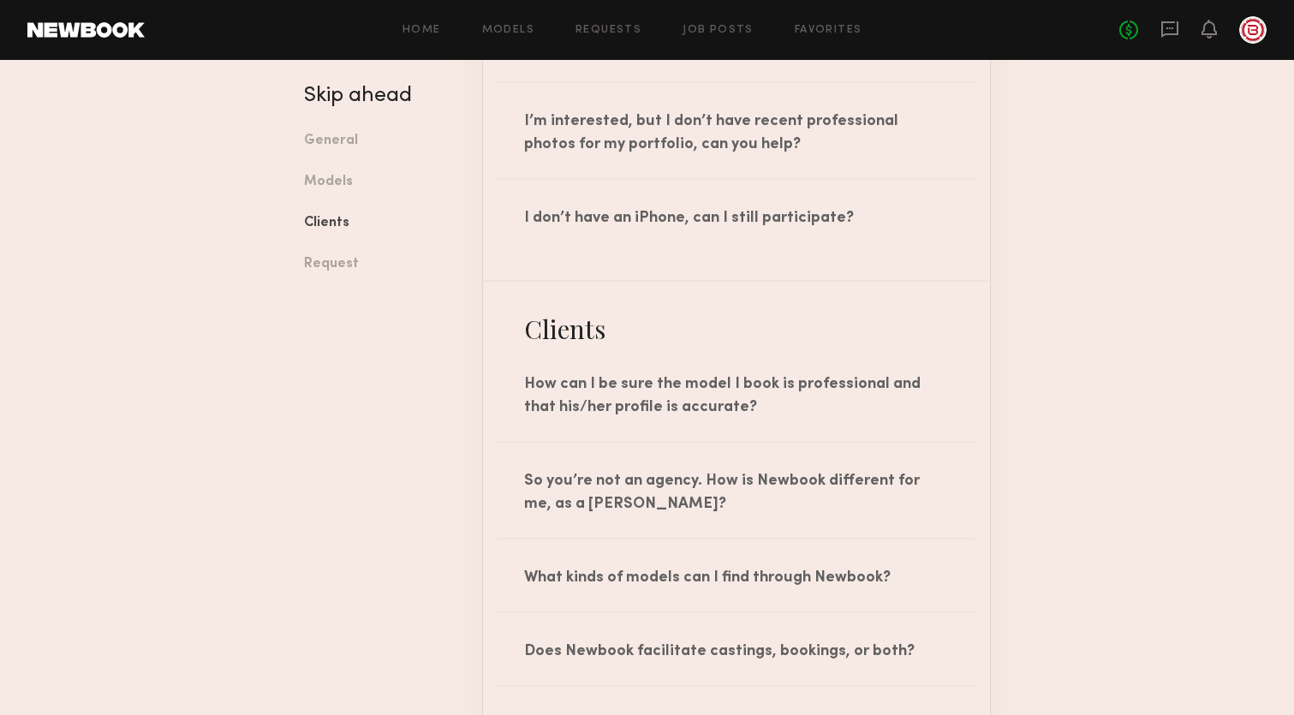
scroll to position [1830, 0]
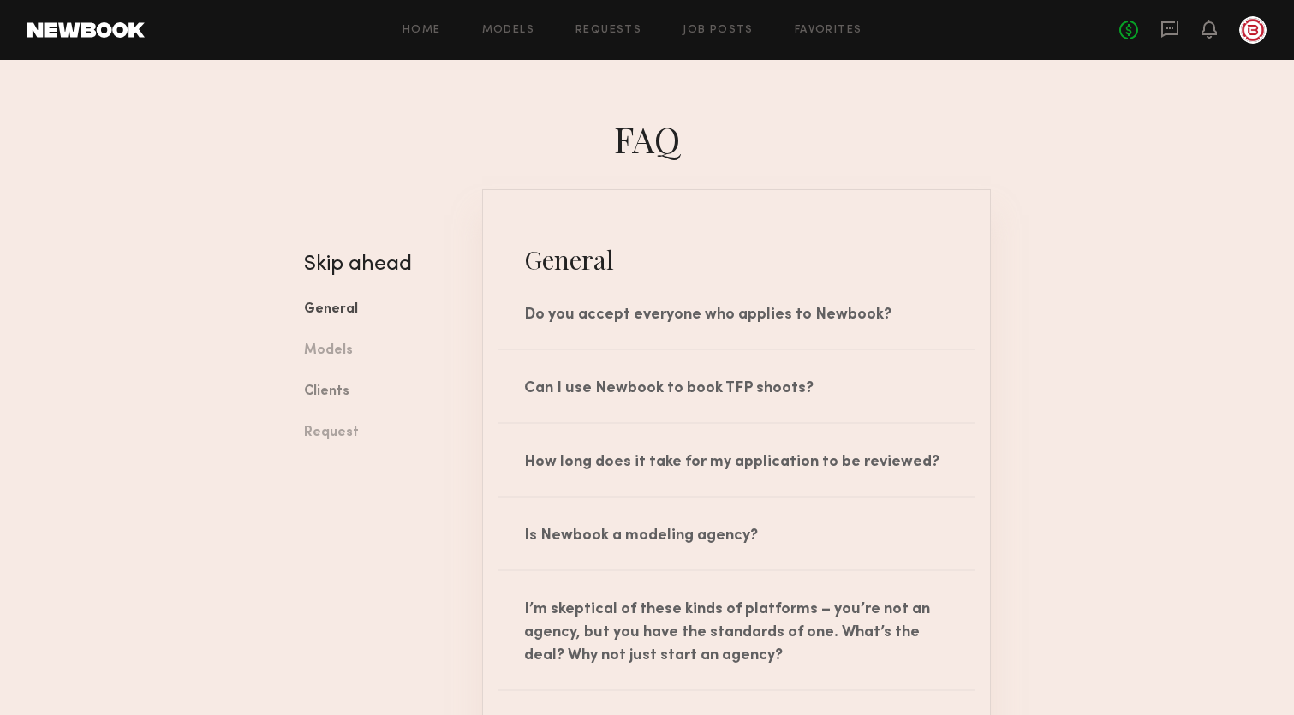
click at [341, 397] on link "Clients" at bounding box center [380, 392] width 152 height 41
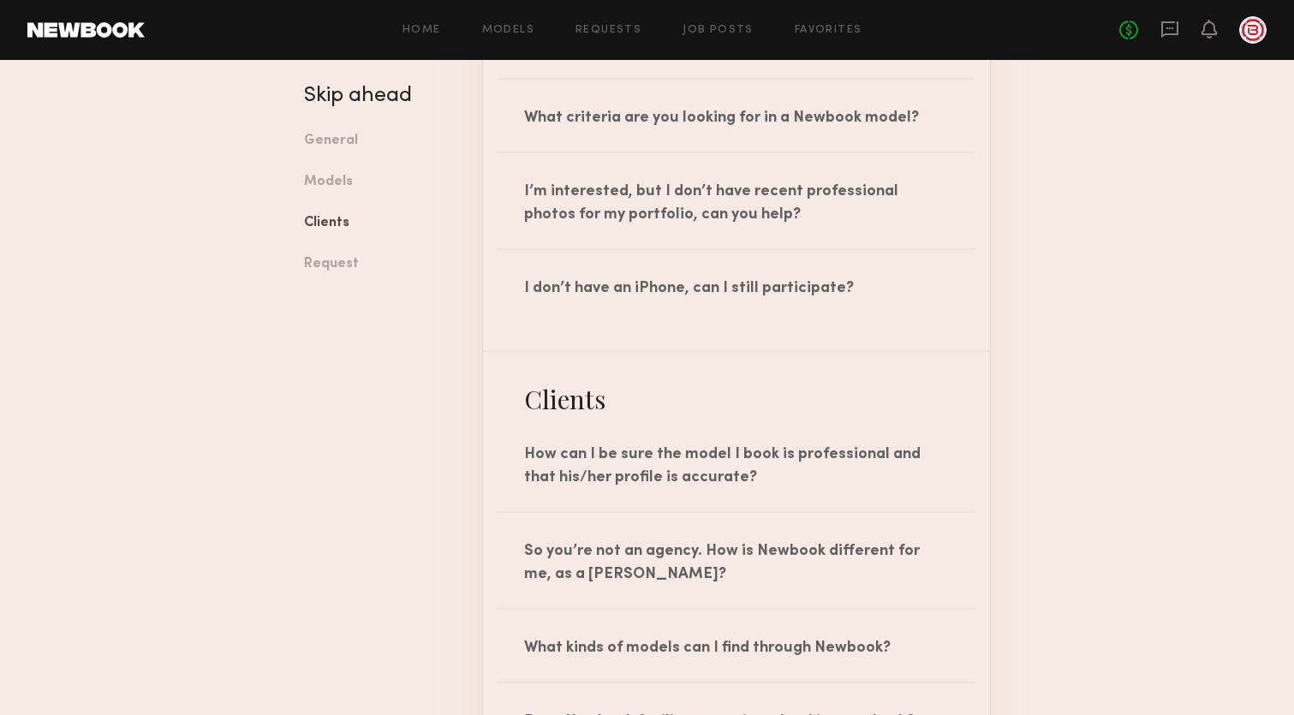
scroll to position [1830, 0]
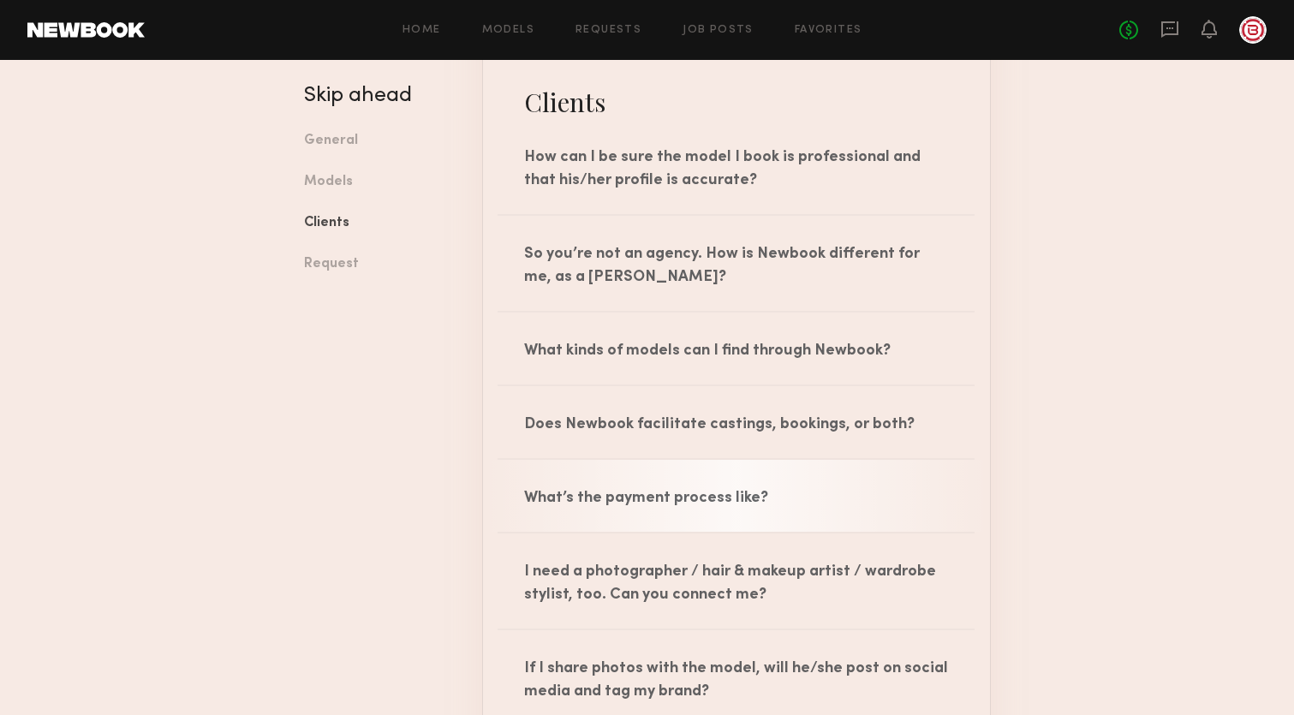
click at [680, 511] on div "What’s the payment process like?" at bounding box center [736, 496] width 507 height 72
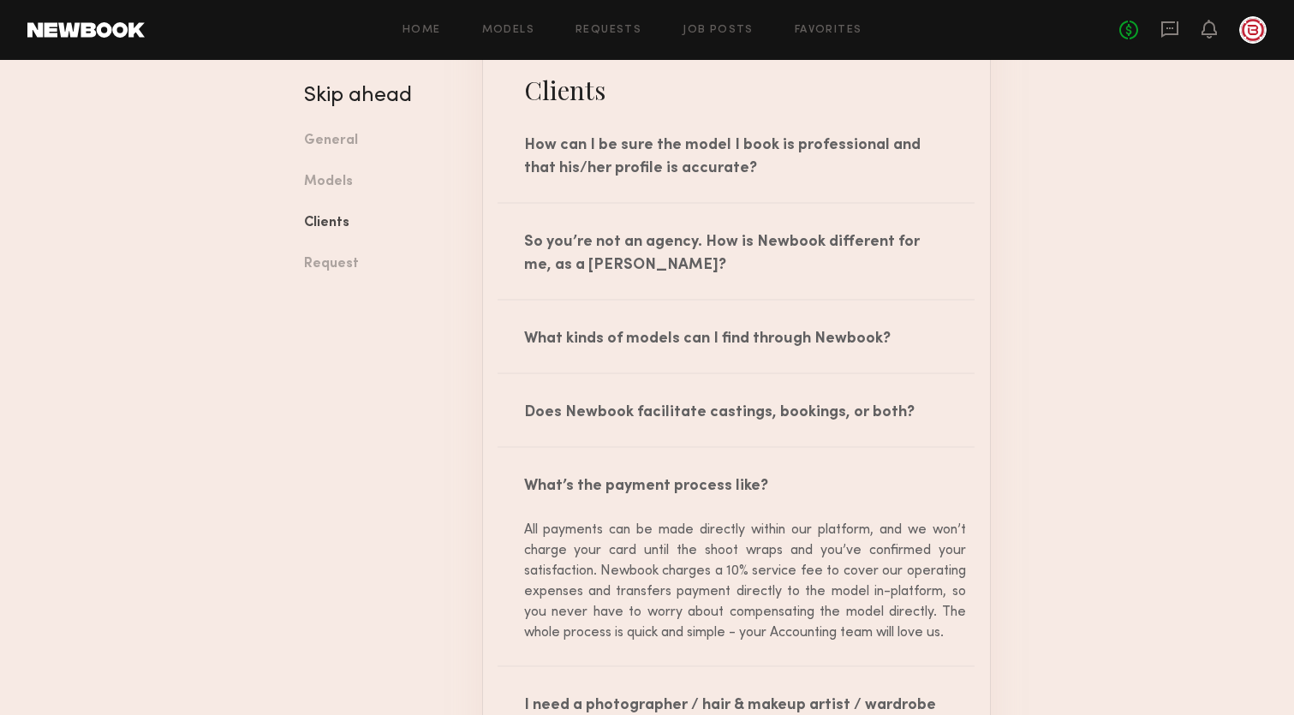
scroll to position [1815, 0]
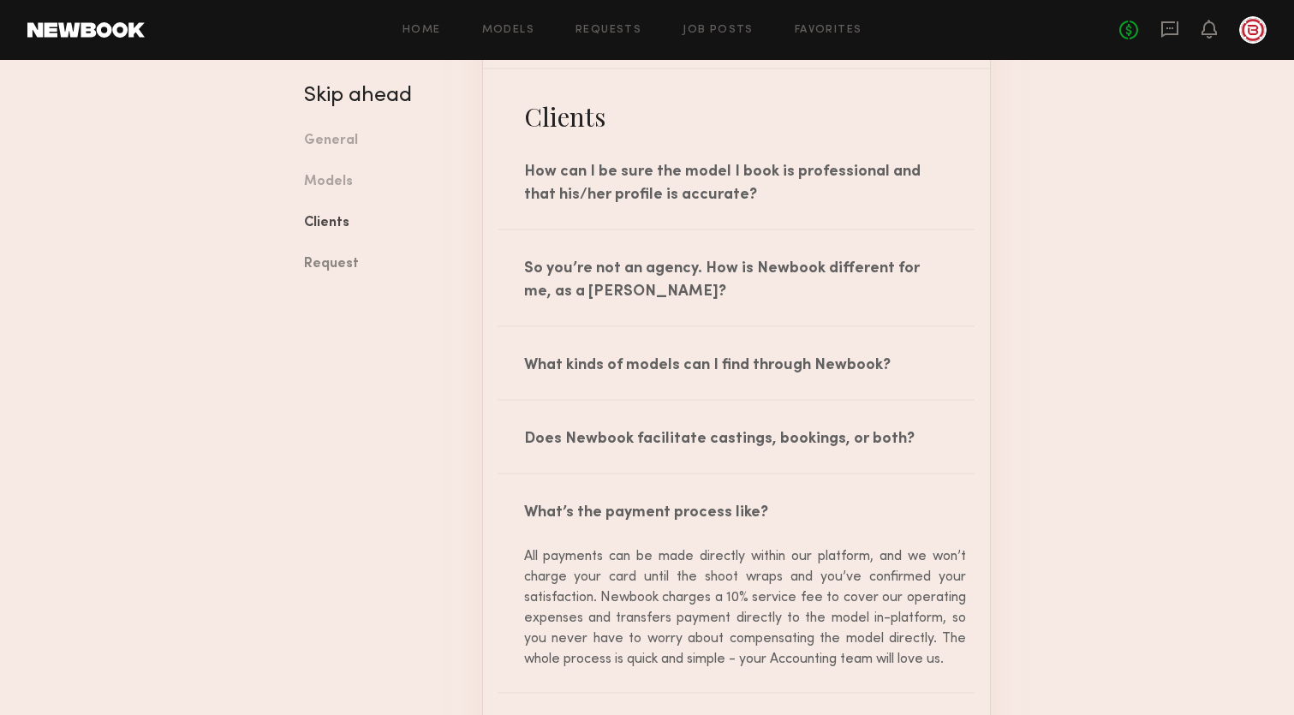
click at [328, 259] on link "Request" at bounding box center [380, 264] width 152 height 41
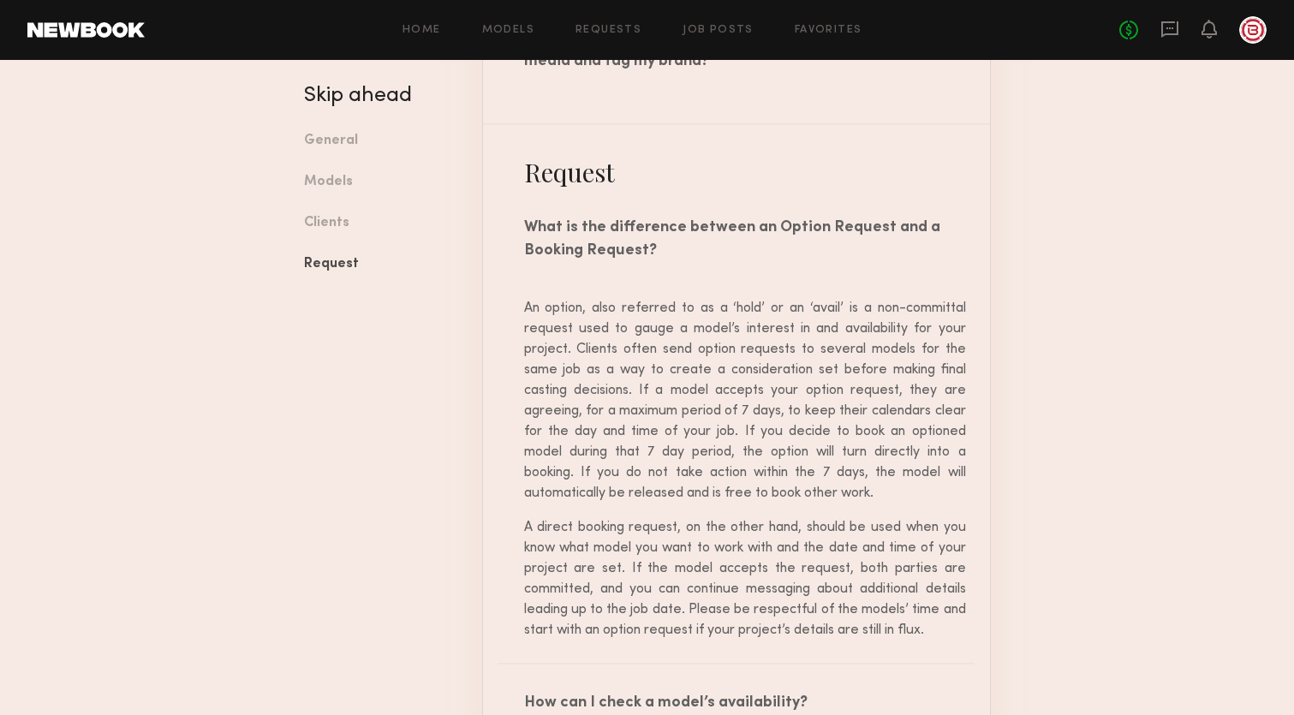
scroll to position [2676, 0]
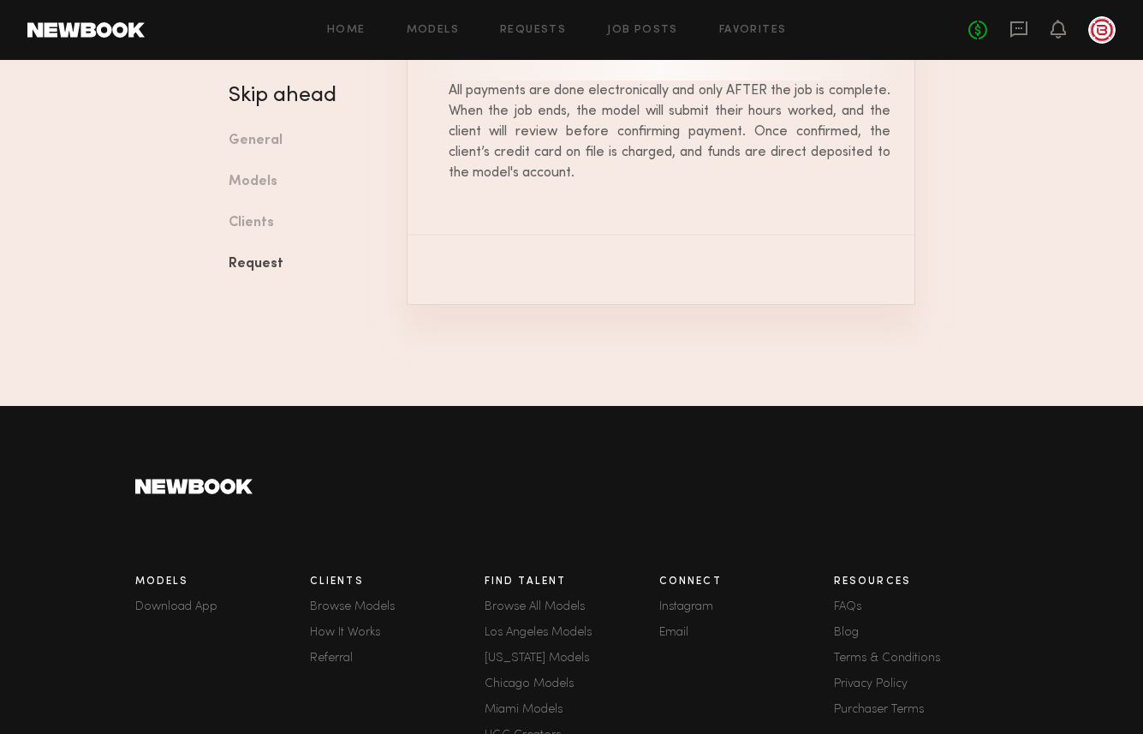
scroll to position [3794, 0]
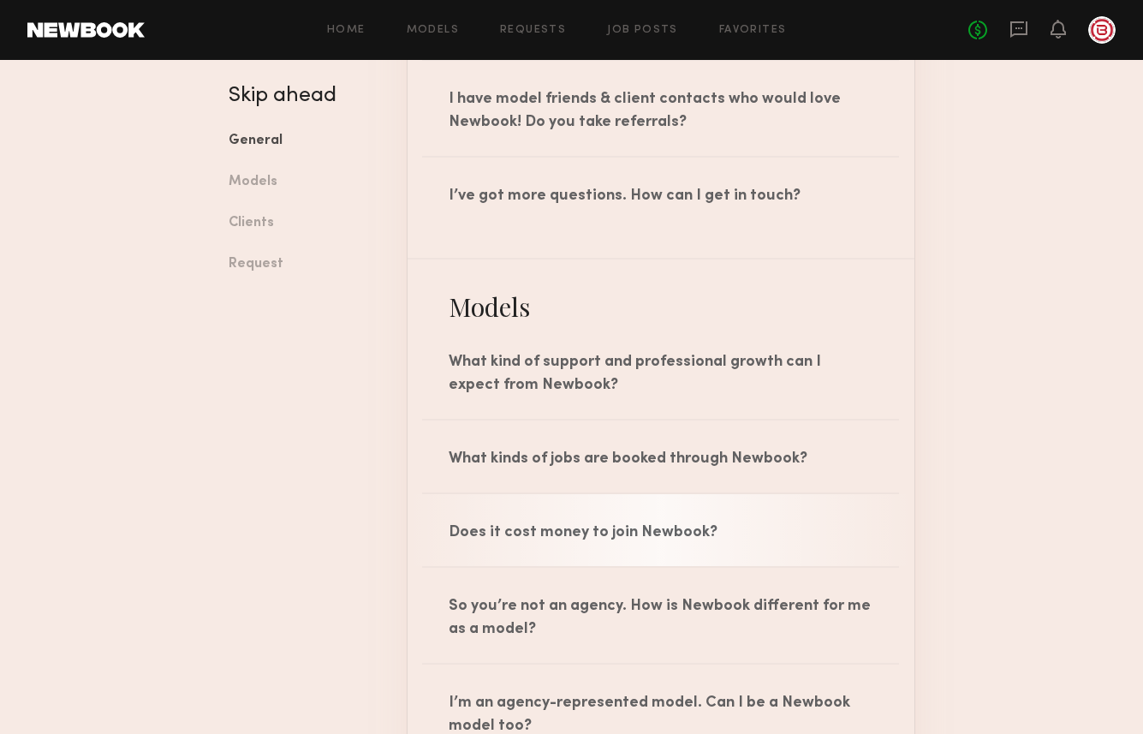
scroll to position [980, 0]
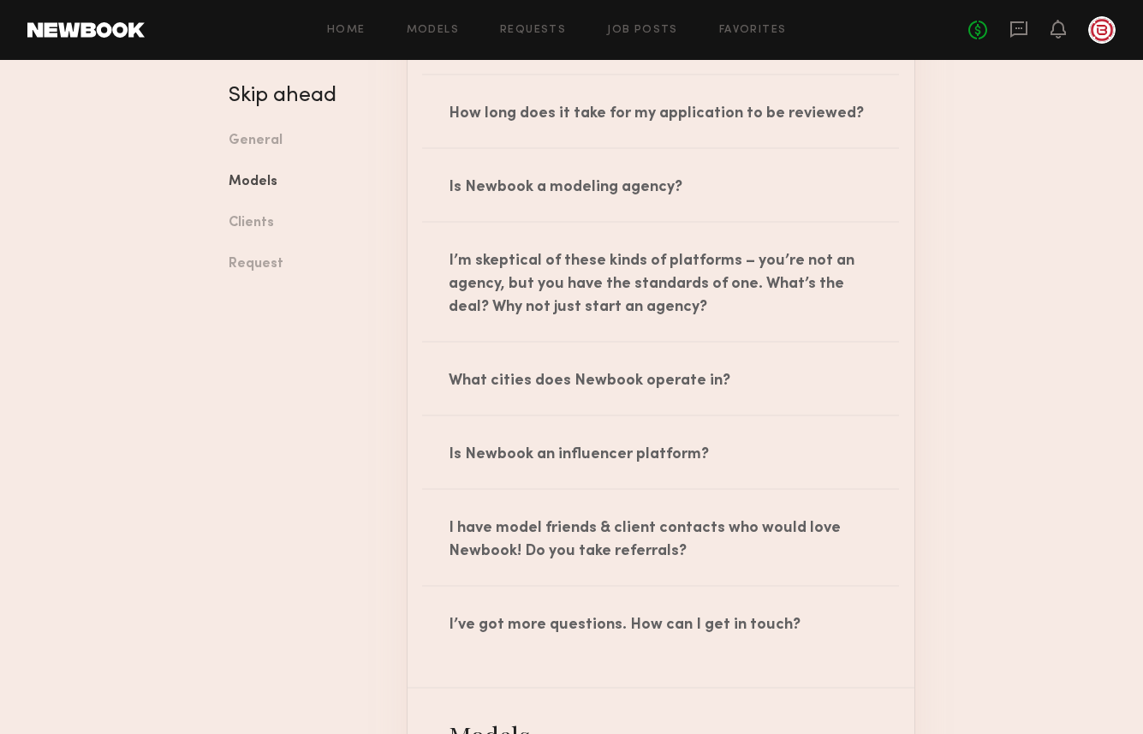
scroll to position [318, 0]
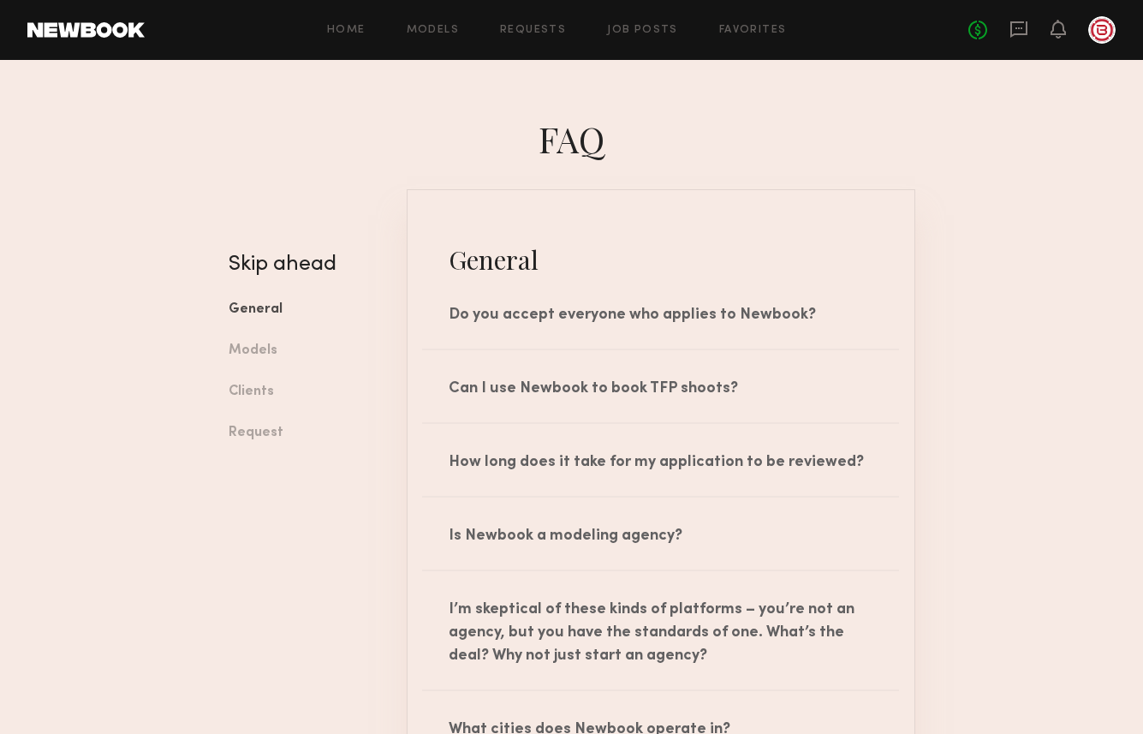
click at [1023, 18] on div "No fees up to $5,000" at bounding box center [1041, 29] width 147 height 27
click at [1022, 26] on icon at bounding box center [1019, 29] width 19 height 19
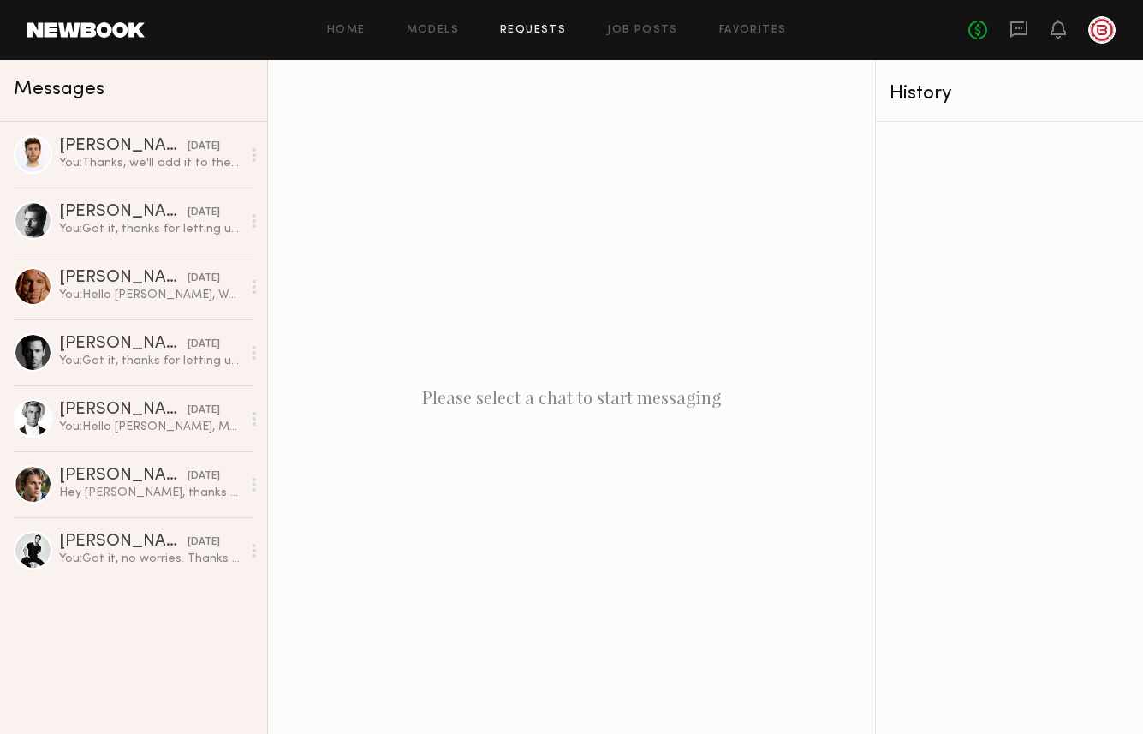
click at [526, 31] on link "Requests" at bounding box center [533, 30] width 66 height 11
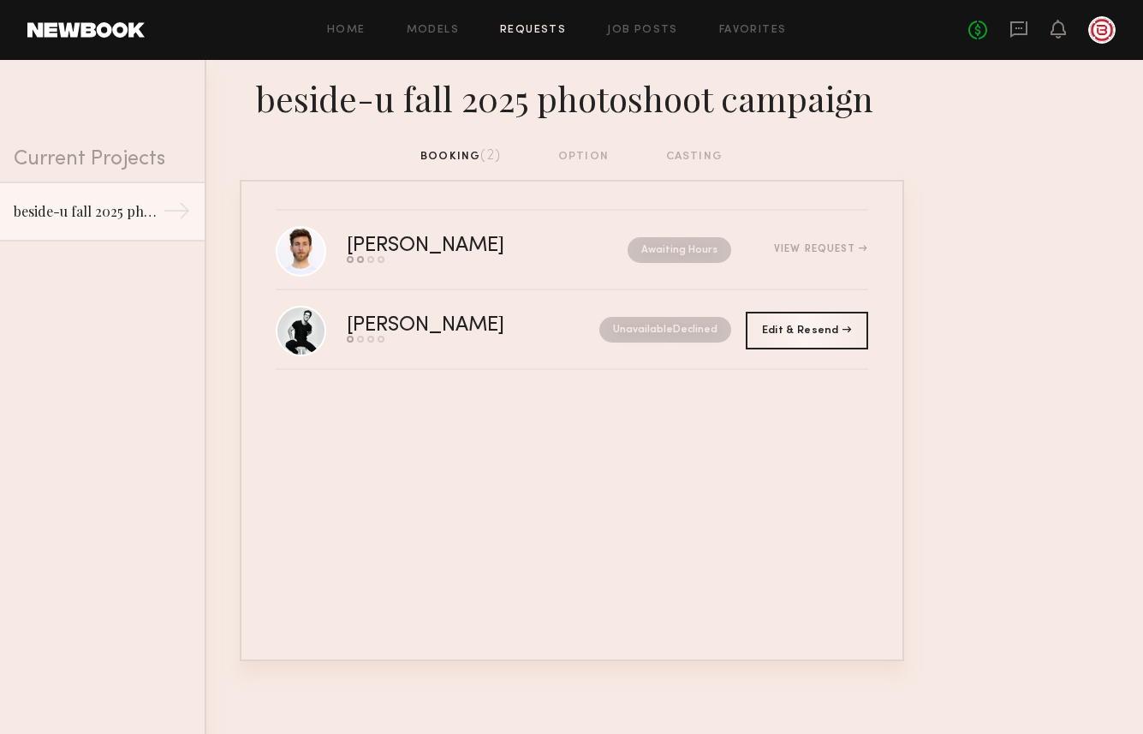
click at [578, 150] on div "booking (2) option casting" at bounding box center [571, 156] width 302 height 19
click at [470, 102] on div "beside-u fall 2025 photoshoot campaign" at bounding box center [572, 97] width 664 height 46
click at [121, 221] on link "beside-u fall 2025 photoshoot campaign →" at bounding box center [102, 211] width 205 height 60
click at [577, 156] on div "booking (2) option casting" at bounding box center [571, 156] width 302 height 19
click at [688, 153] on div "booking (2) option casting" at bounding box center [571, 156] width 302 height 19
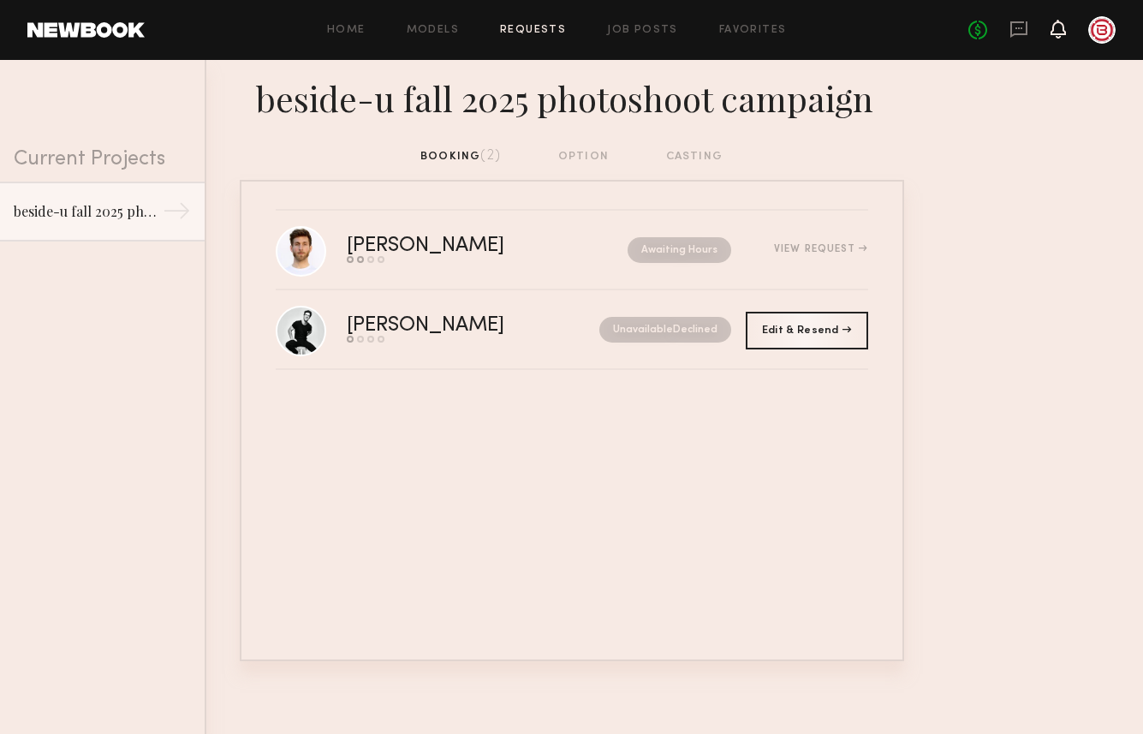
click at [1059, 29] on icon at bounding box center [1059, 28] width 14 height 12
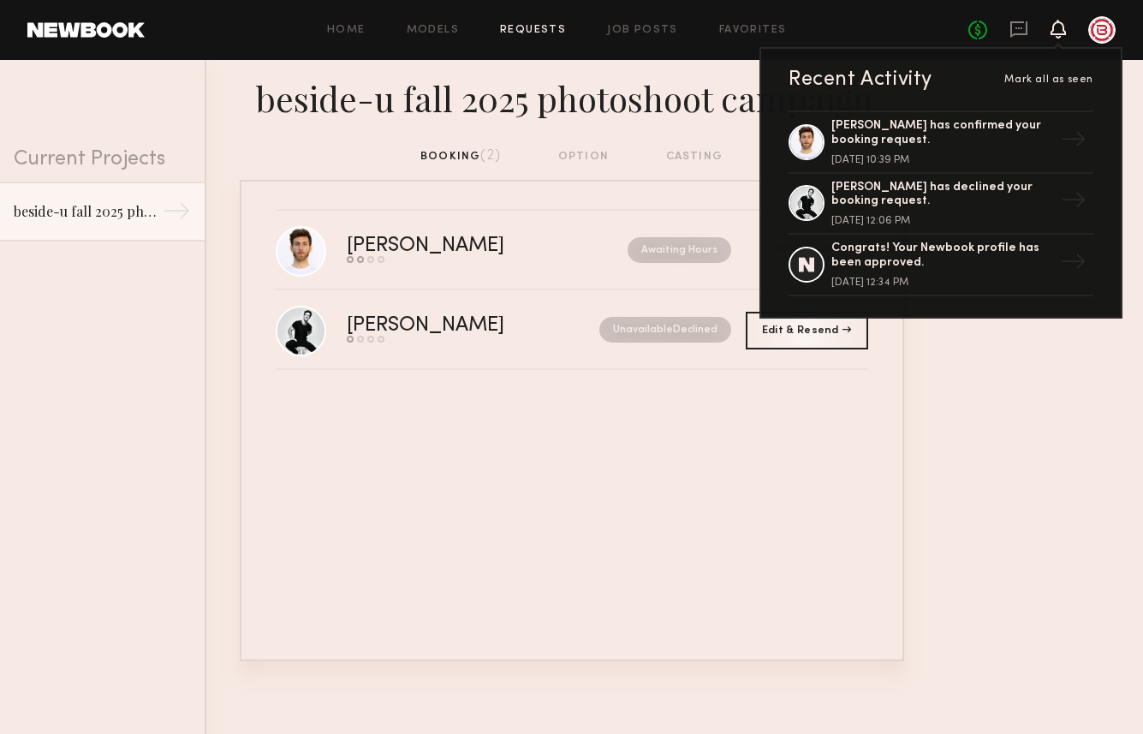
click at [1044, 79] on span "Mark all as seen" at bounding box center [1048, 79] width 89 height 10
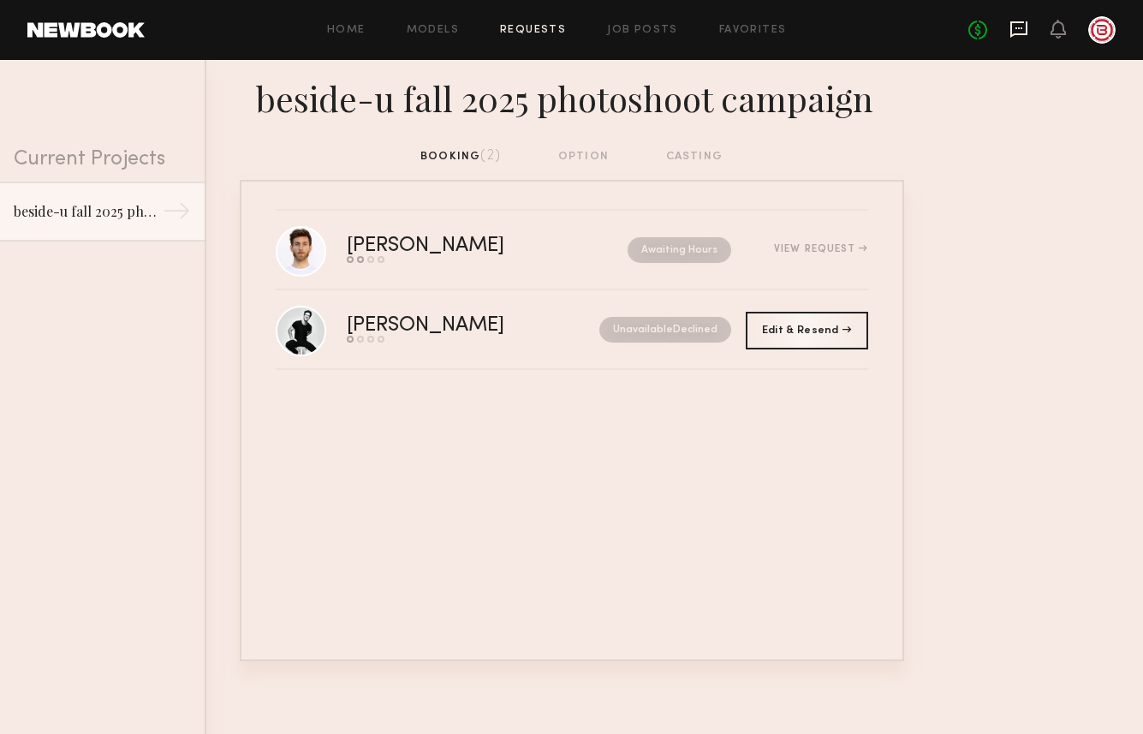
click at [1022, 34] on icon at bounding box center [1018, 29] width 17 height 16
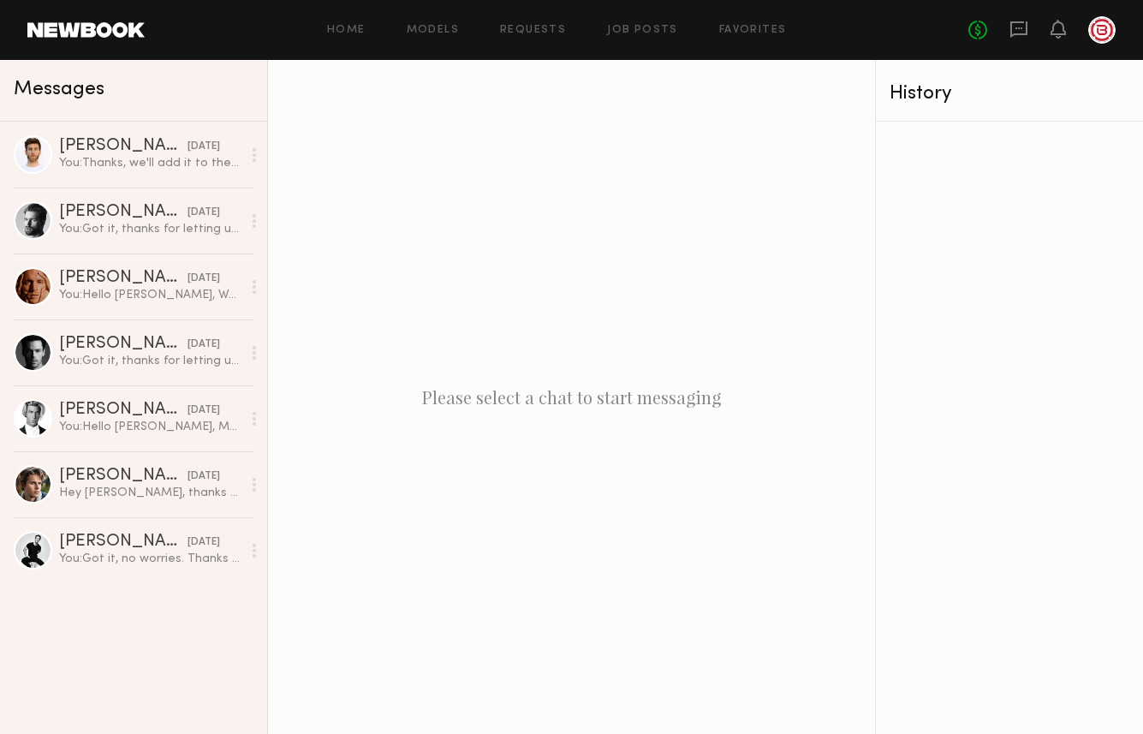
click at [1110, 28] on div at bounding box center [1101, 29] width 27 height 27
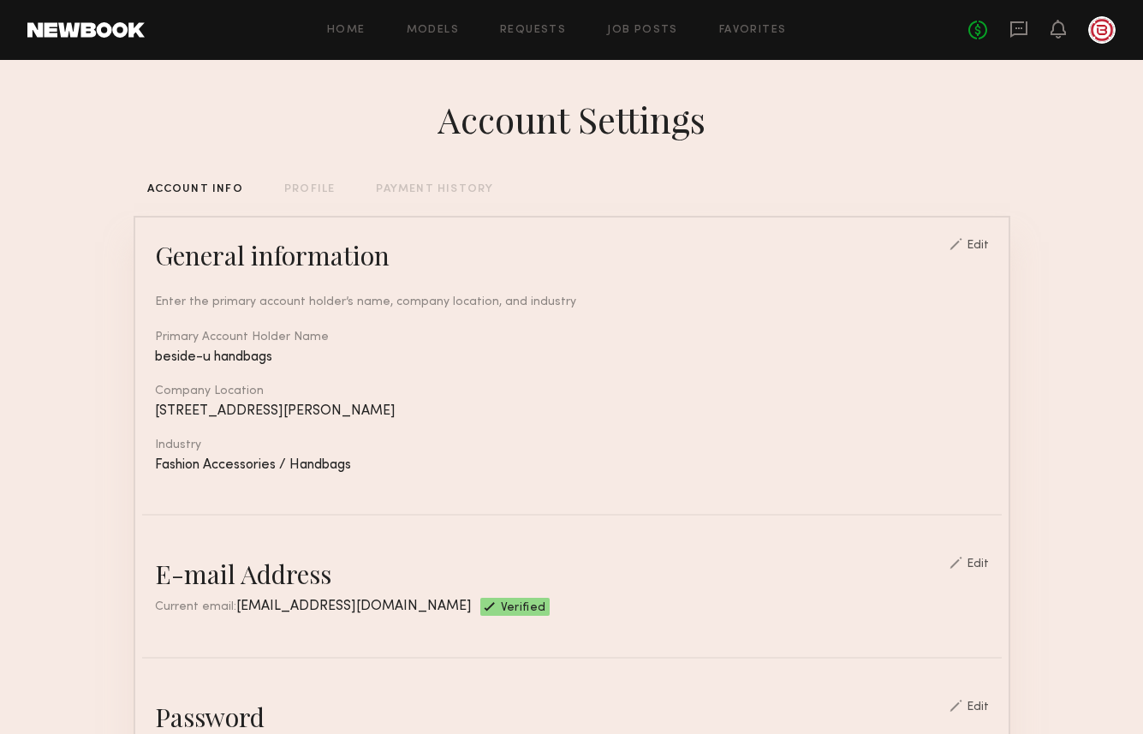
click at [549, 38] on div "Home Models Requests Job Posts Favorites Sign Out No fees up to $5,000" at bounding box center [630, 29] width 971 height 27
click at [557, 30] on link "Requests" at bounding box center [533, 30] width 66 height 11
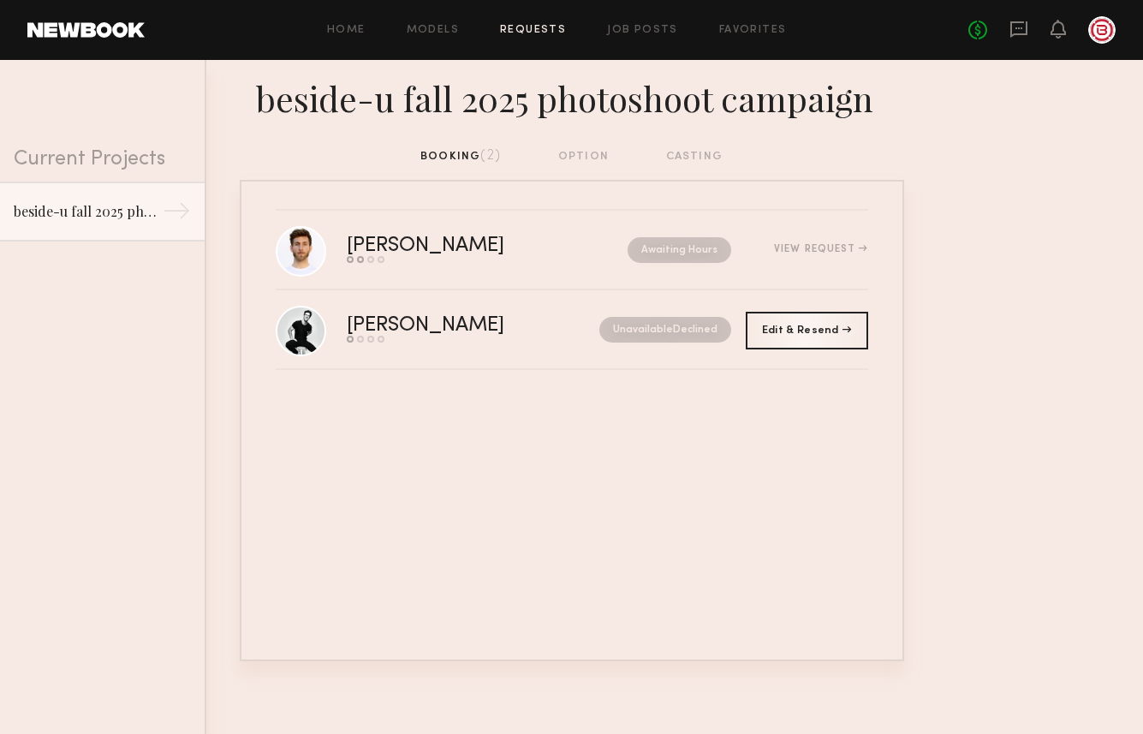
click at [601, 153] on div "booking (2) option casting" at bounding box center [571, 156] width 302 height 19
click at [591, 155] on div "booking (2) option casting" at bounding box center [571, 156] width 302 height 19
click at [701, 161] on div "booking (2) option casting" at bounding box center [571, 156] width 302 height 19
click at [457, 165] on div "booking (2) option casting" at bounding box center [571, 156] width 302 height 19
click at [705, 155] on div "booking (2) option casting" at bounding box center [571, 156] width 302 height 19
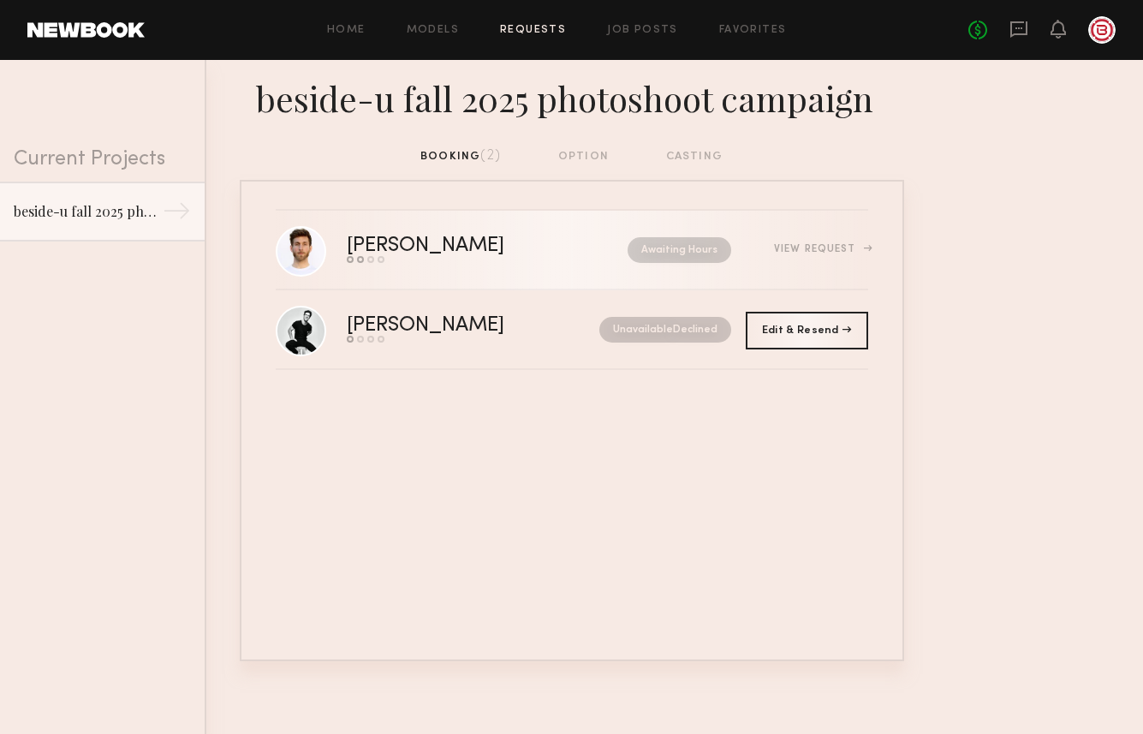
click at [682, 244] on nb-request-status "Awaiting Hours" at bounding box center [680, 250] width 104 height 26
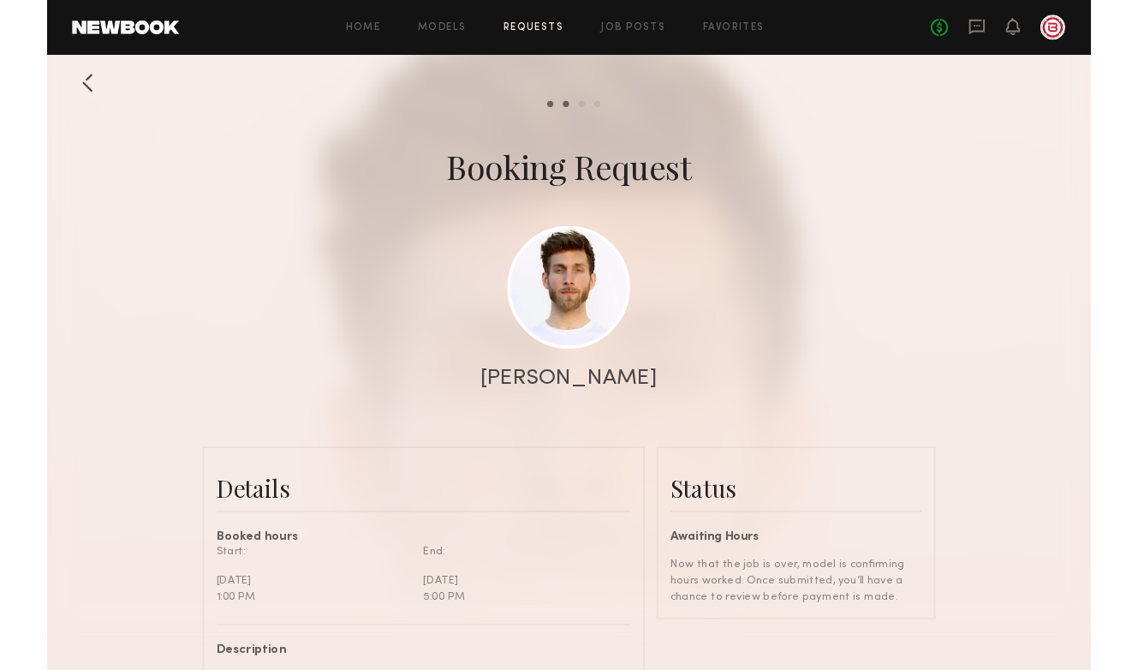
scroll to position [1593, 0]
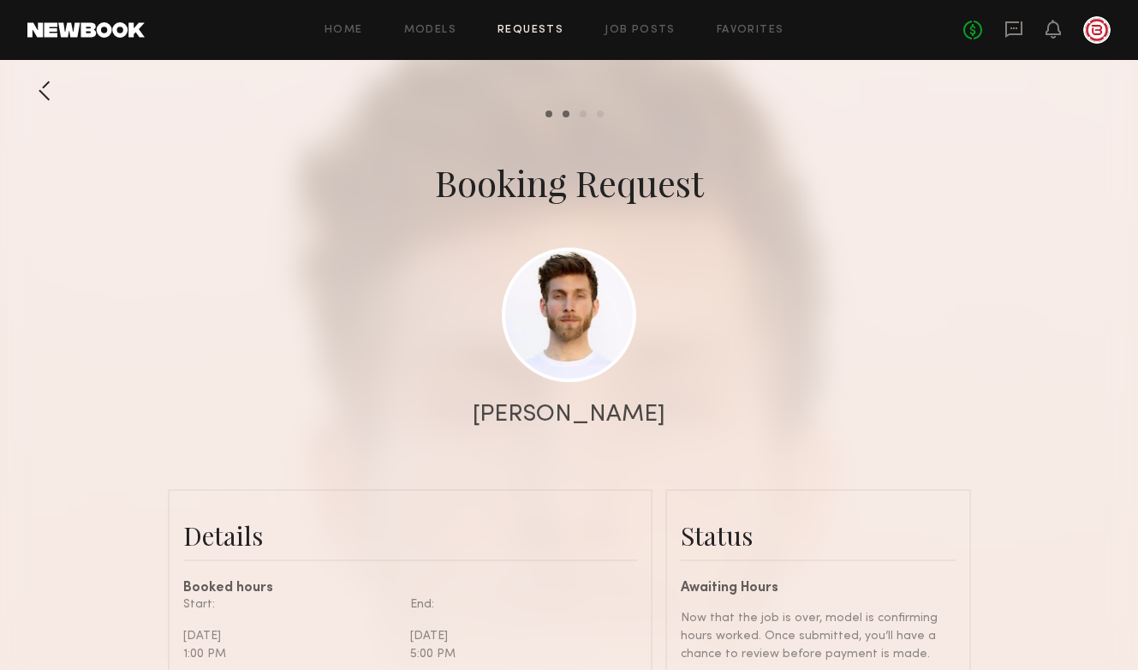
click at [946, 366] on div at bounding box center [569, 342] width 1138 height 685
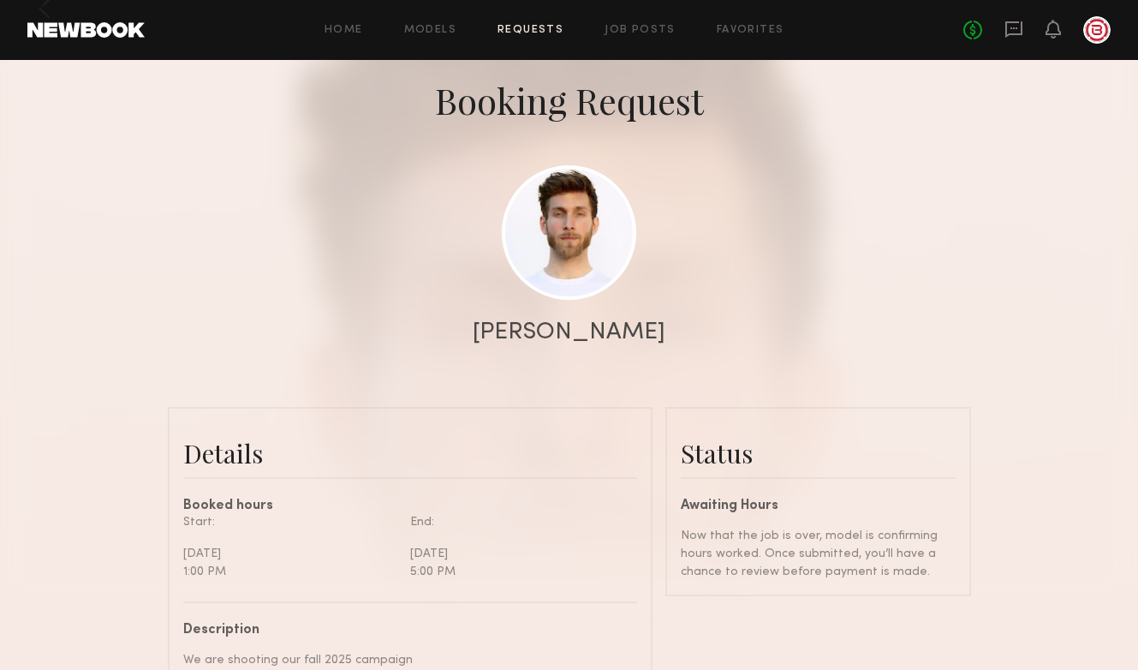
scroll to position [80, 0]
drag, startPoint x: 636, startPoint y: 29, endPoint x: 579, endPoint y: 28, distance: 57.4
click at [636, 29] on link "Job Posts" at bounding box center [640, 30] width 71 height 11
click at [509, 31] on link "Requests" at bounding box center [530, 30] width 66 height 11
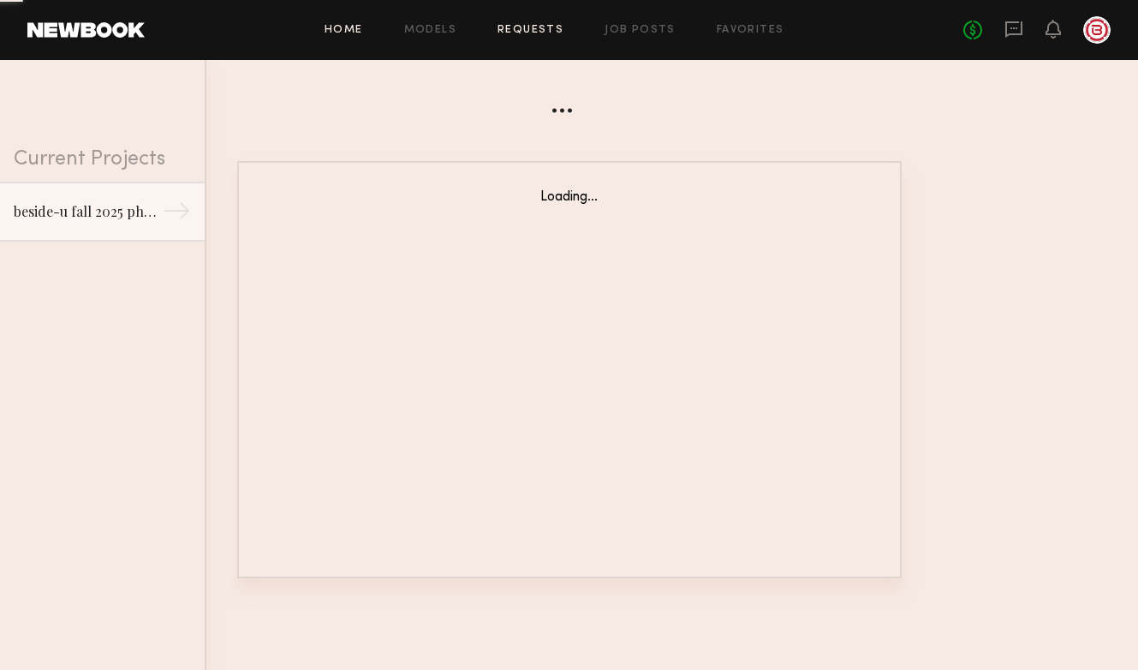
click at [327, 29] on link "Home" at bounding box center [344, 30] width 39 height 11
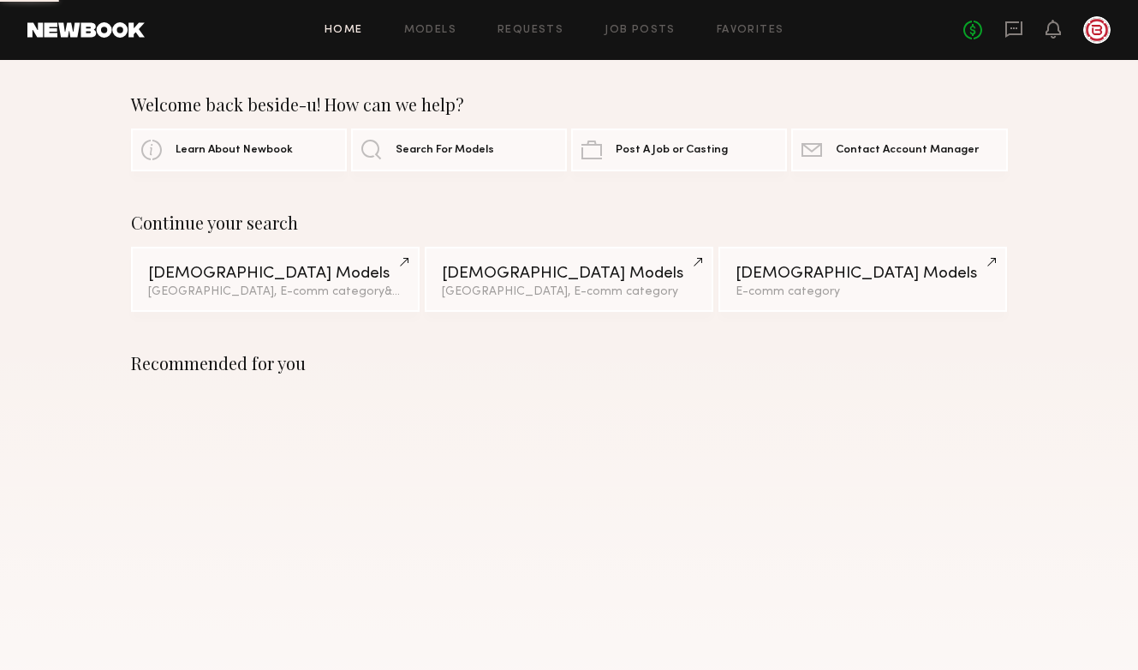
click at [432, 23] on div "Home Models Requests Job Posts Favorites Sign Out No fees up to $5,000" at bounding box center [628, 29] width 966 height 27
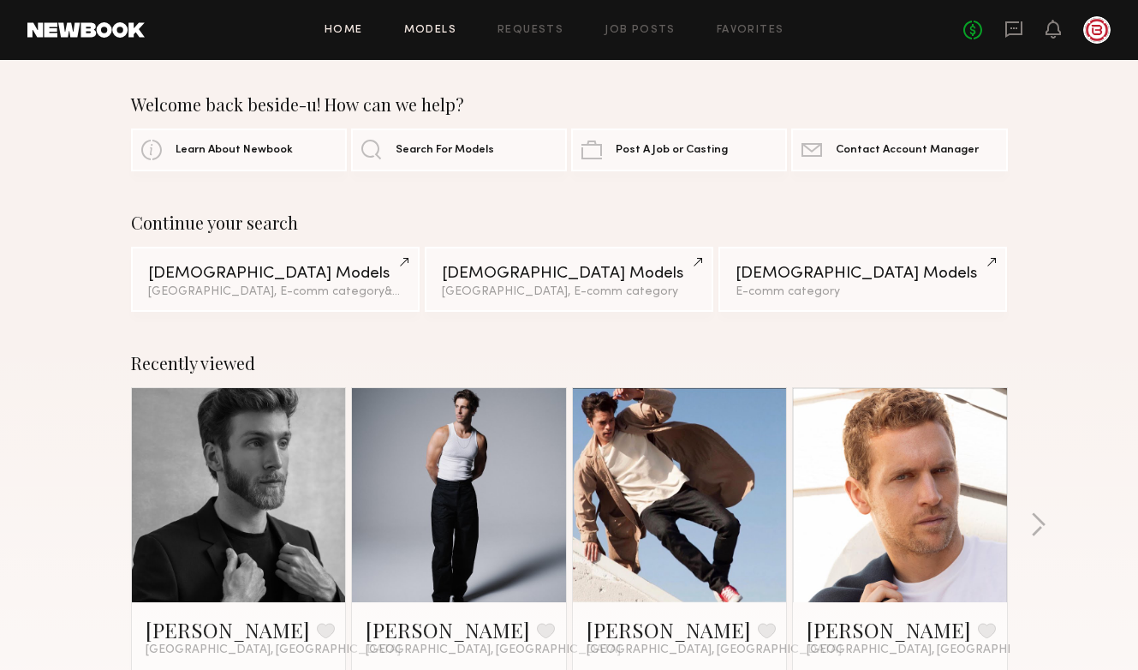
click at [433, 33] on link "Models" at bounding box center [430, 30] width 52 height 11
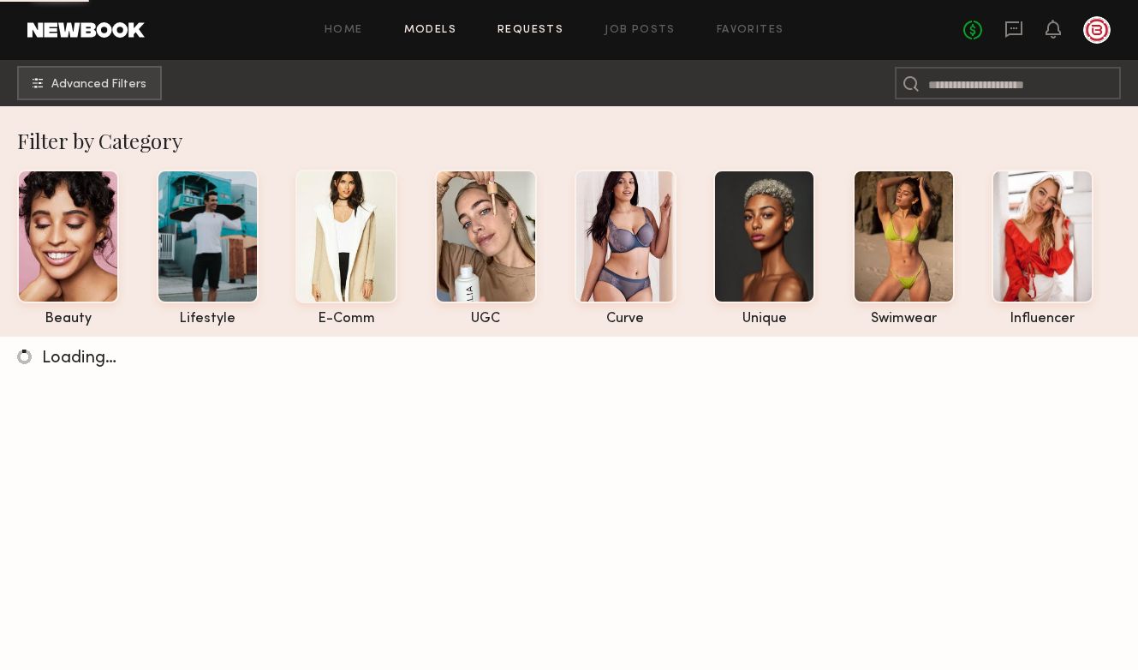
click at [523, 27] on link "Requests" at bounding box center [530, 30] width 66 height 11
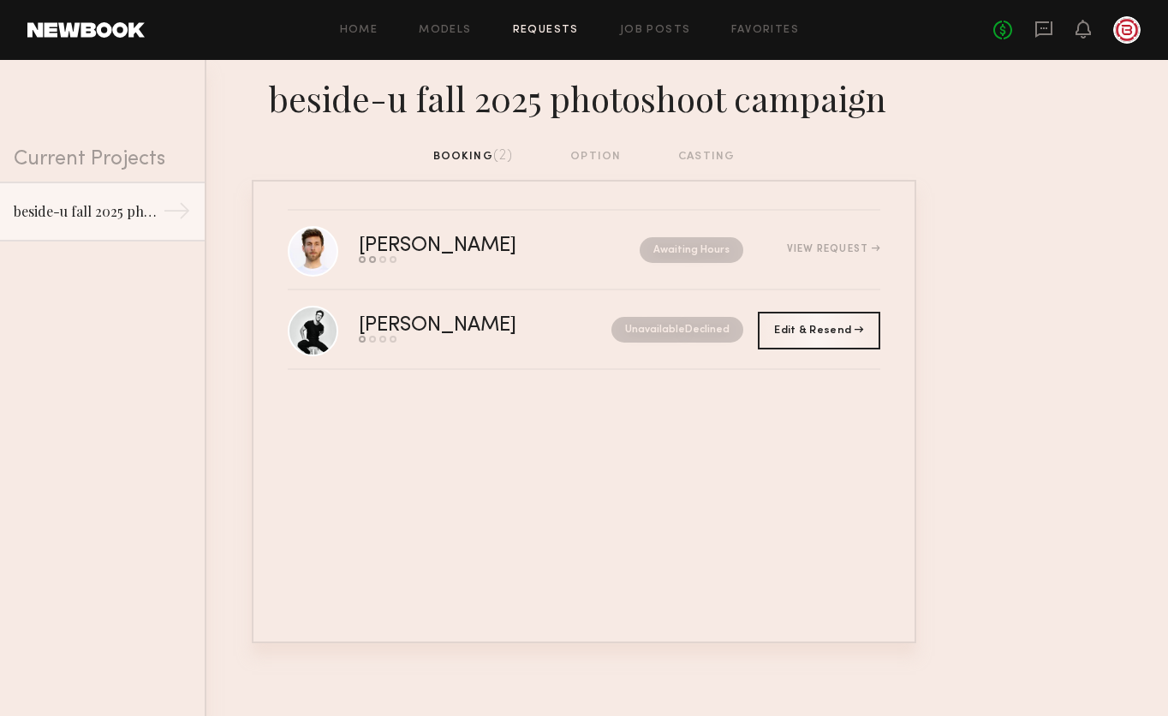
drag, startPoint x: 998, startPoint y: 308, endPoint x: 974, endPoint y: 301, distance: 24.9
click at [990, 307] on nb-requests-list-container "[PERSON_NAME] Send request Model response Review hours worked Pay model Awaitin…" at bounding box center [584, 411] width 1168 height 463
drag, startPoint x: 949, startPoint y: 228, endPoint x: 912, endPoint y: 231, distance: 37.0
click at [940, 229] on nb-requests-list-container "[PERSON_NAME] Send request Model response Review hours worked Pay model Awaitin…" at bounding box center [584, 411] width 1168 height 463
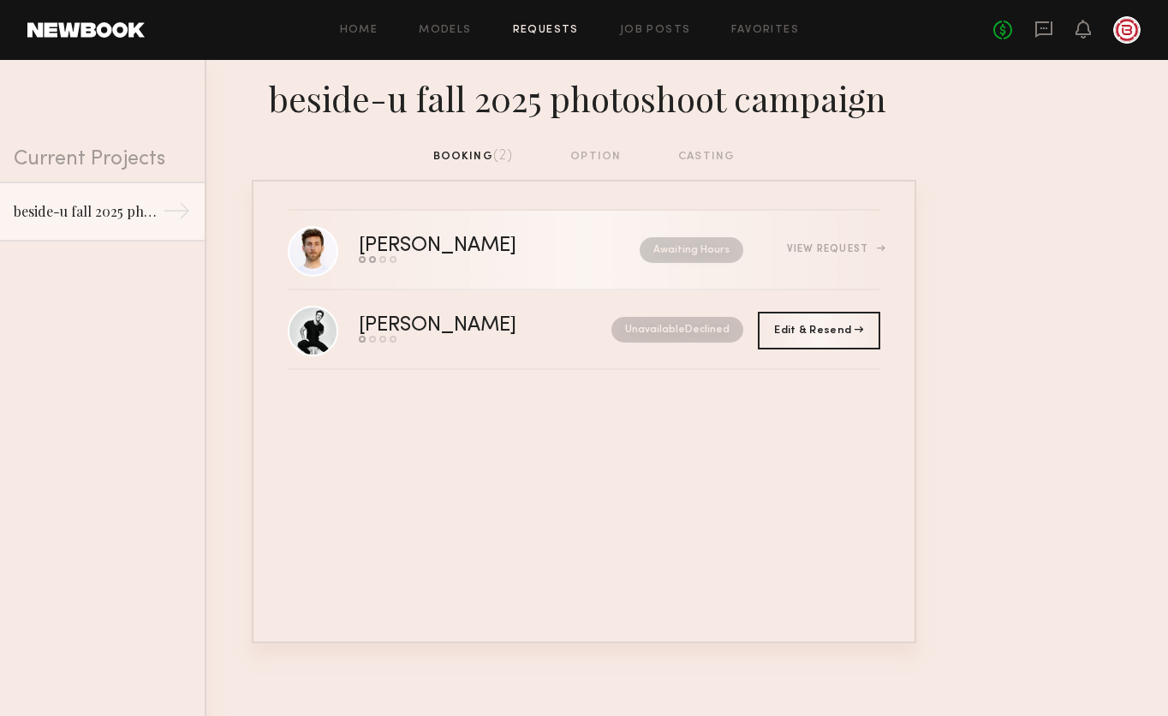
click at [846, 243] on div "View Request" at bounding box center [811, 249] width 137 height 13
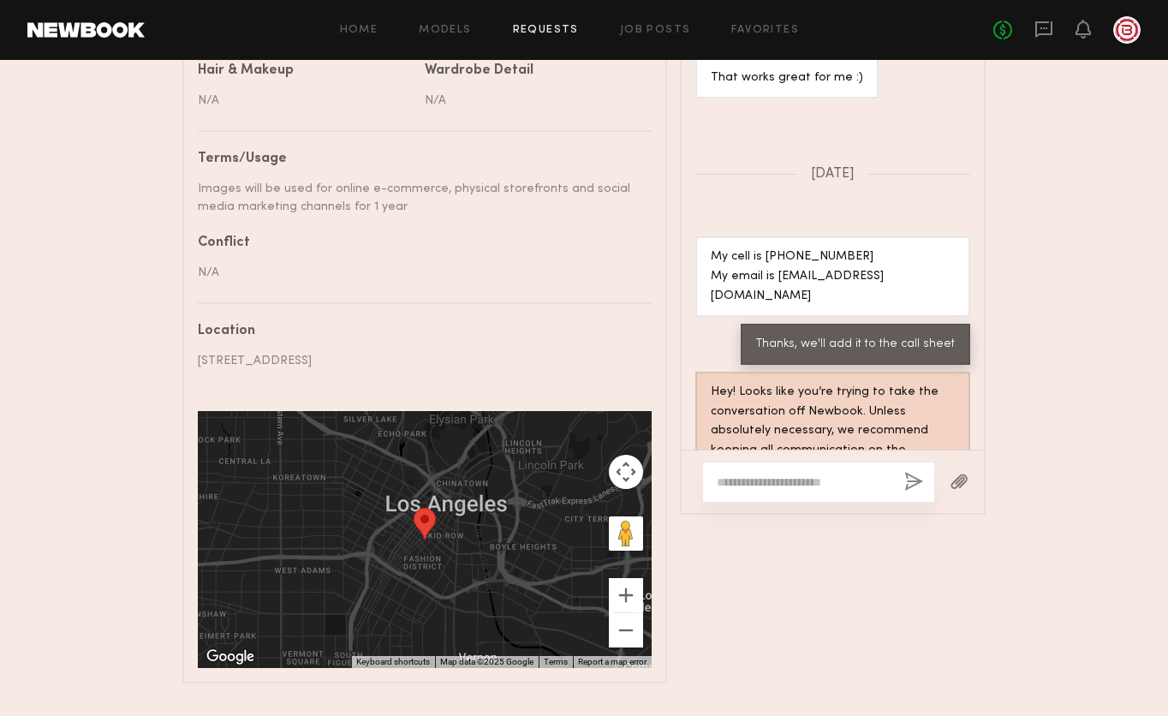
scroll to position [994, 0]
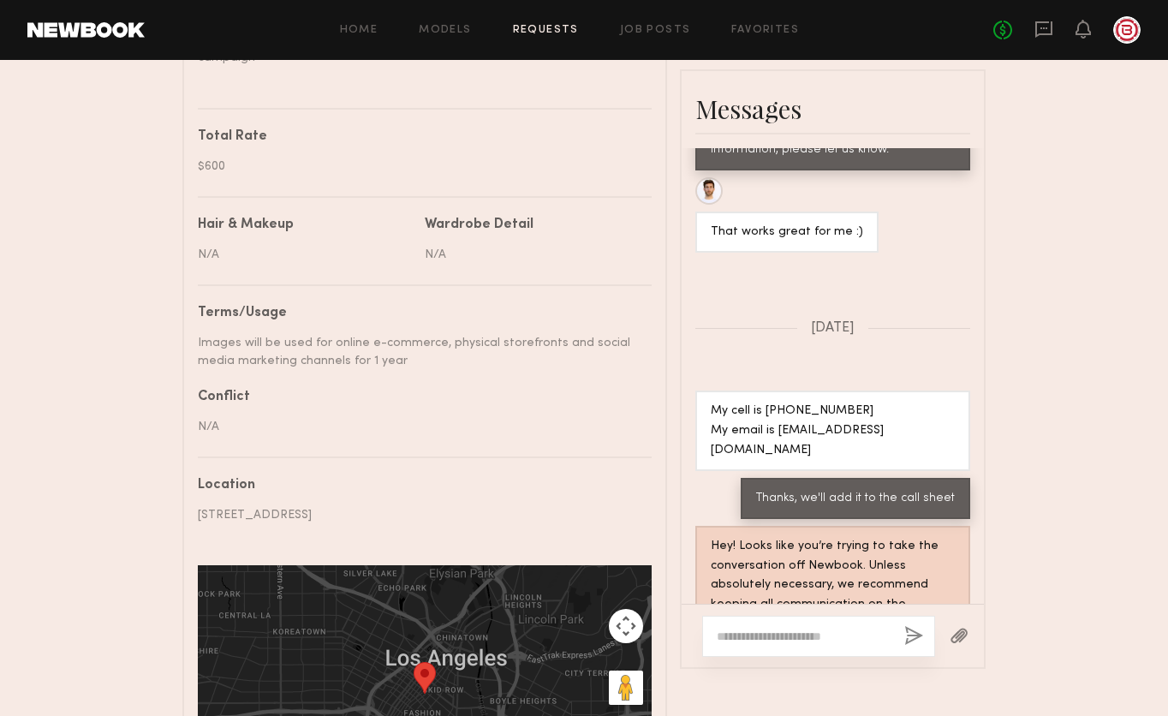
scroll to position [766, 0]
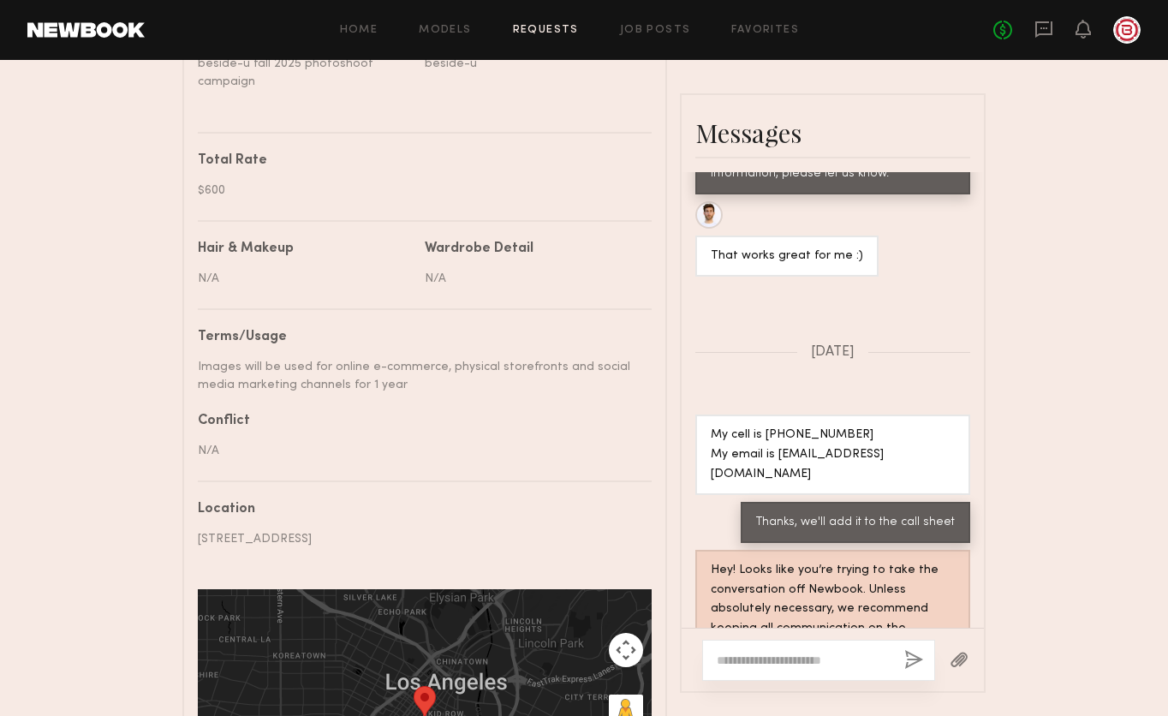
click at [229, 448] on div "N/A" at bounding box center [418, 451] width 441 height 18
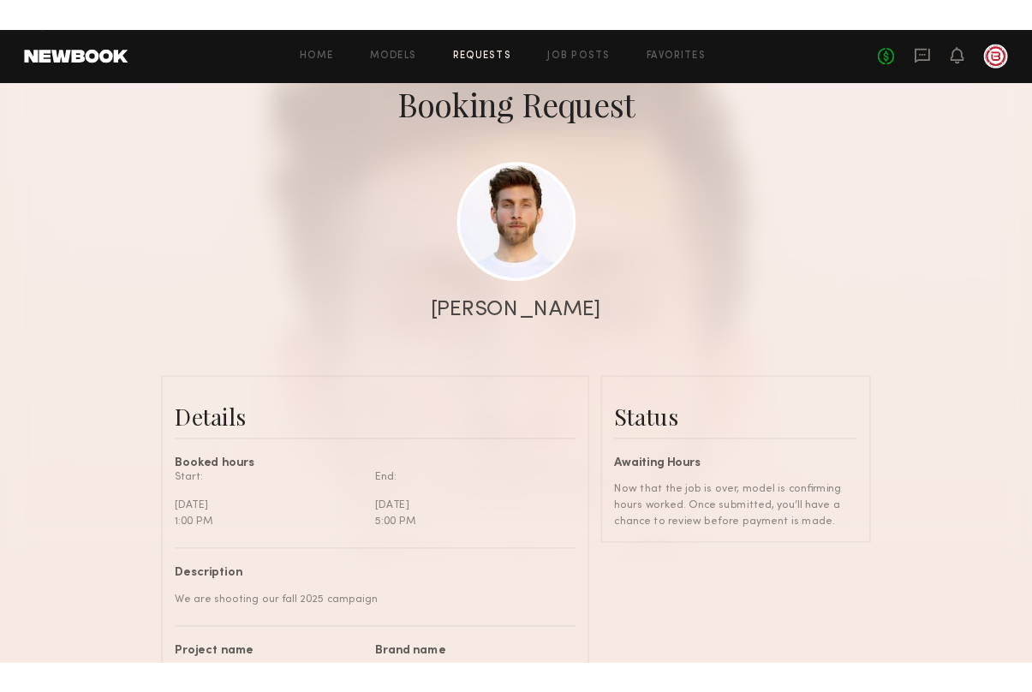
scroll to position [0, 0]
